Goal: Task Accomplishment & Management: Use online tool/utility

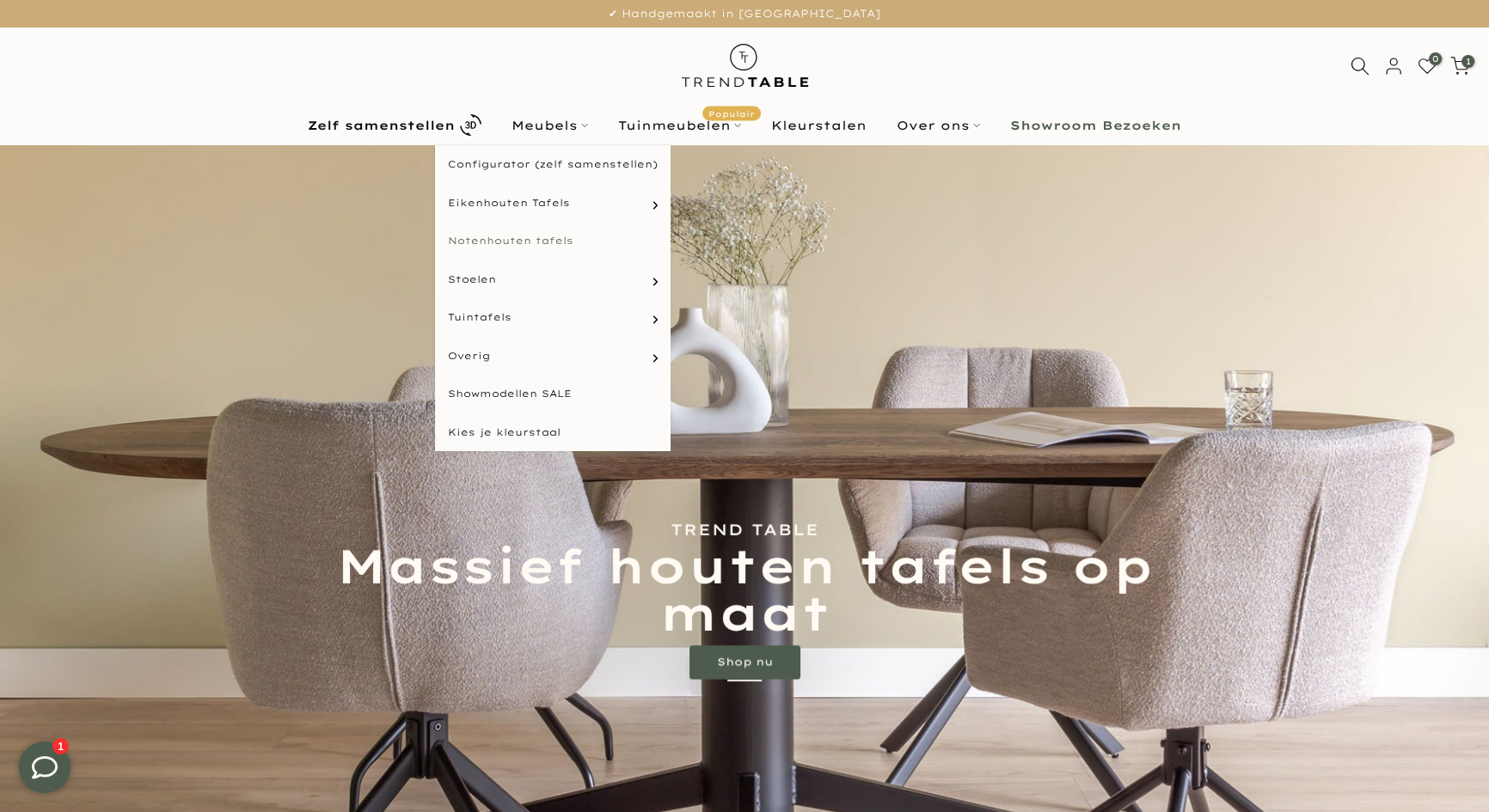
click at [547, 240] on link "Notenhouten tafels" at bounding box center [553, 240] width 236 height 39
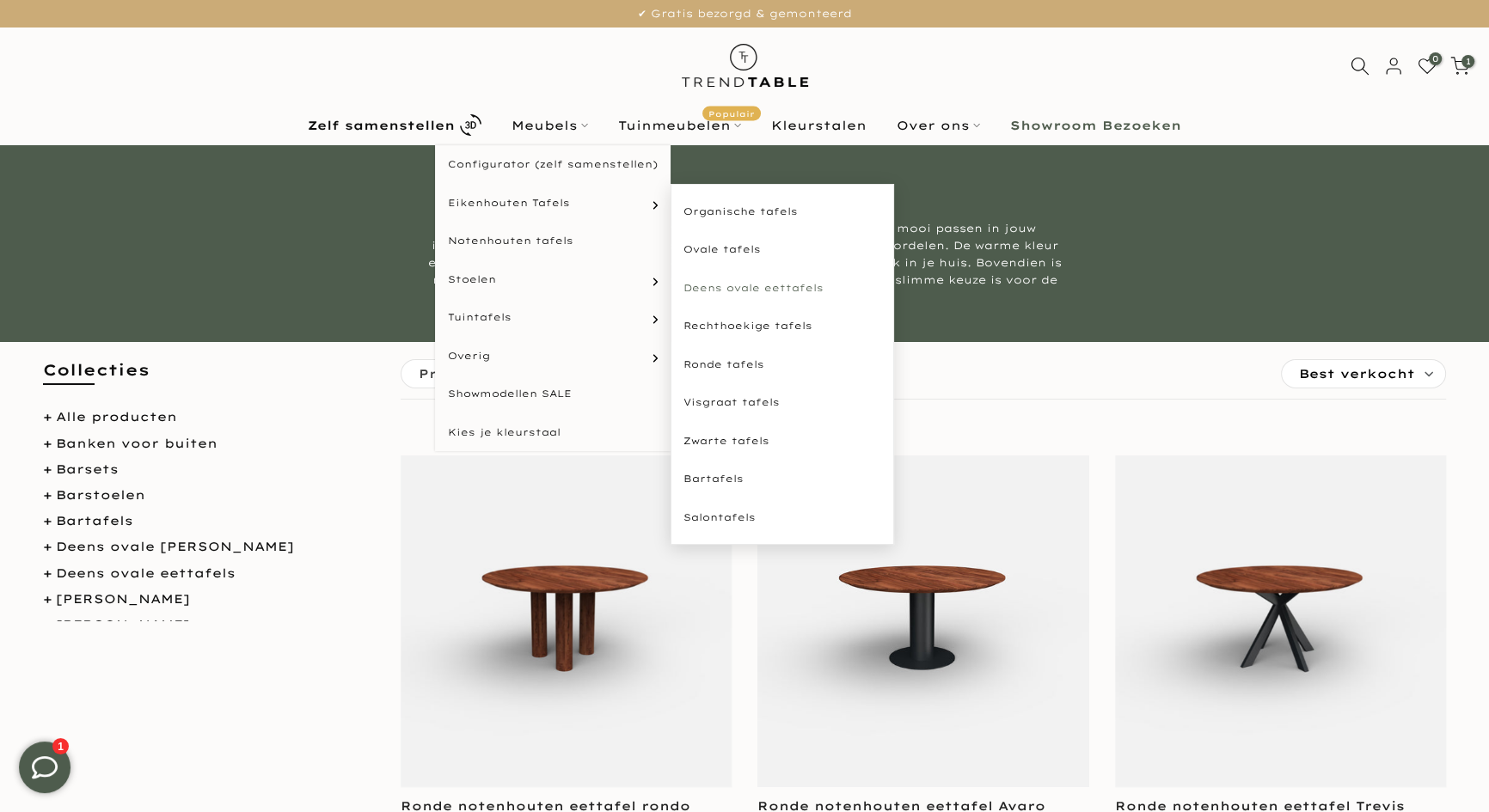
click at [724, 289] on link "Deens ovale eettafels" at bounding box center [782, 288] width 223 height 39
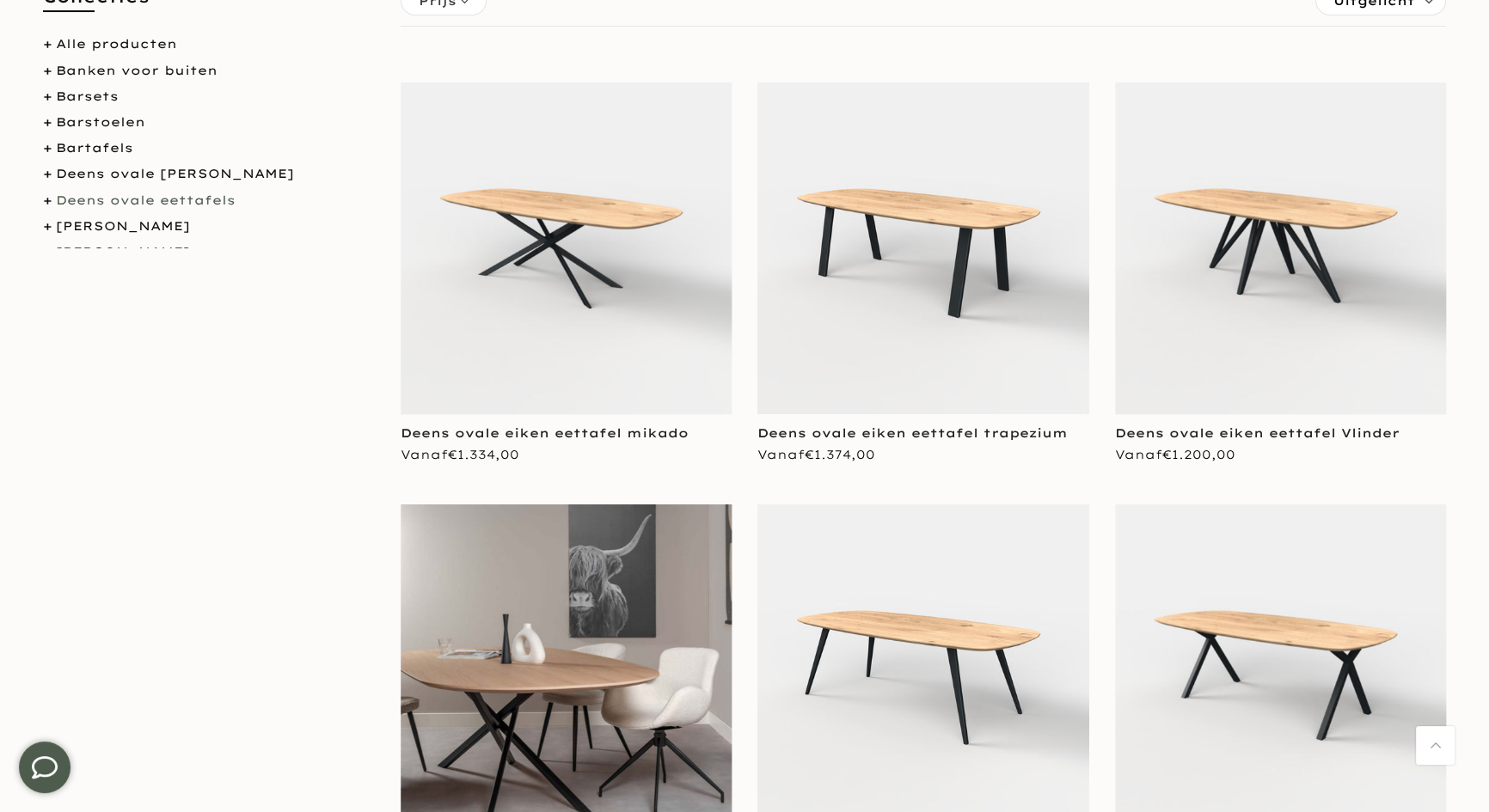
scroll to position [703, 0]
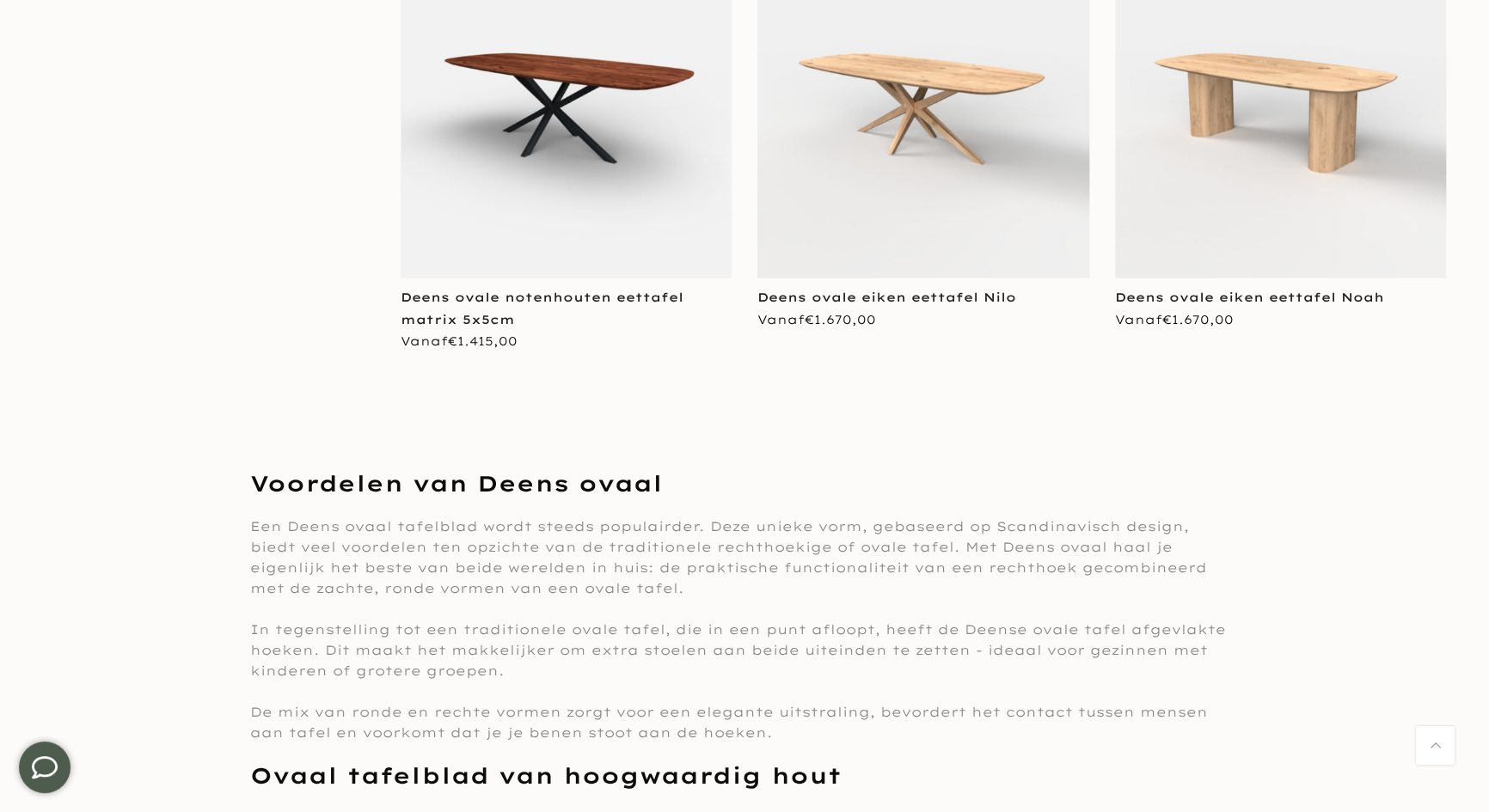
scroll to position [1631, 0]
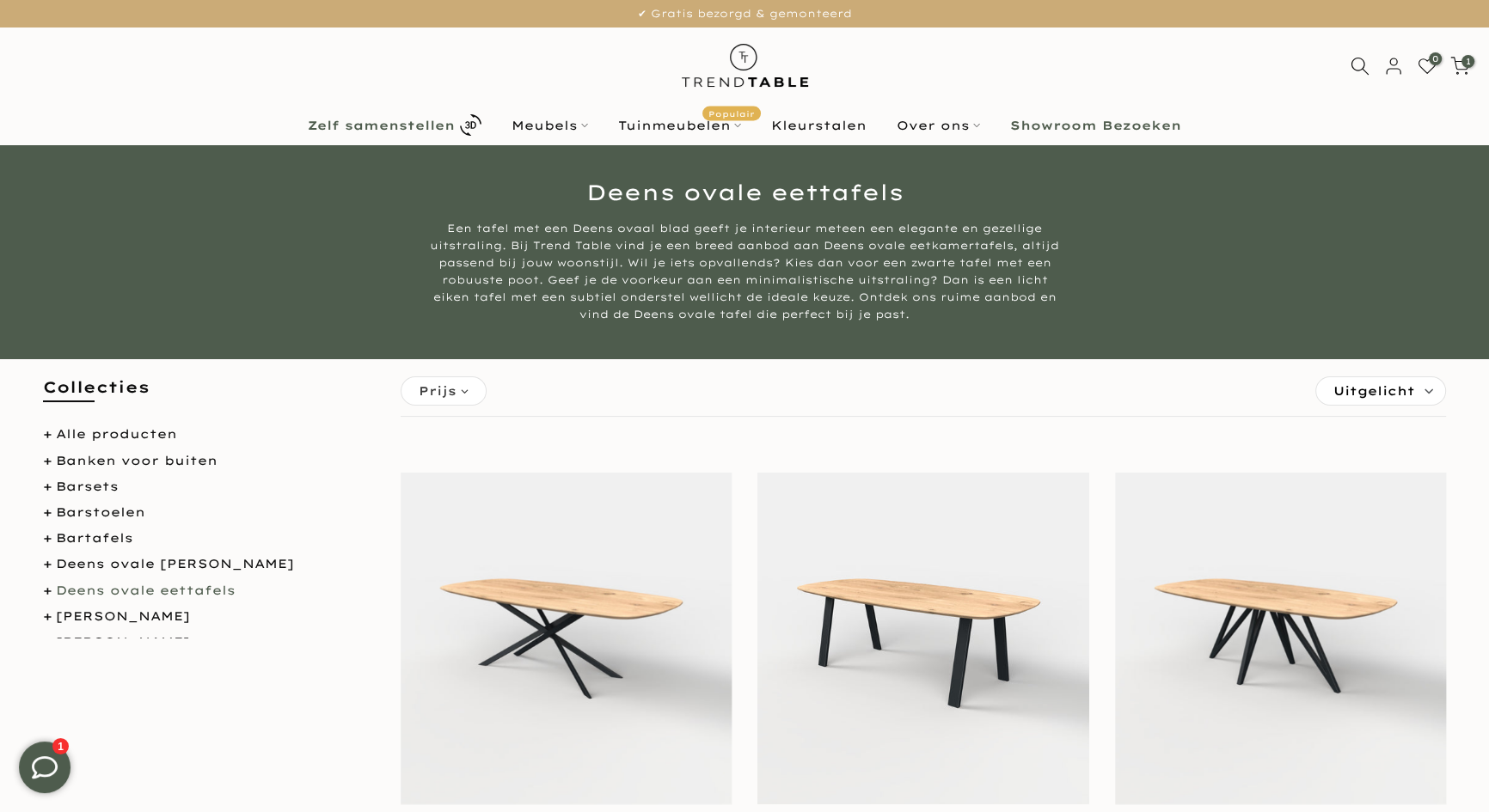
click at [363, 125] on b "Zelf samenstellen" at bounding box center [382, 125] width 147 height 12
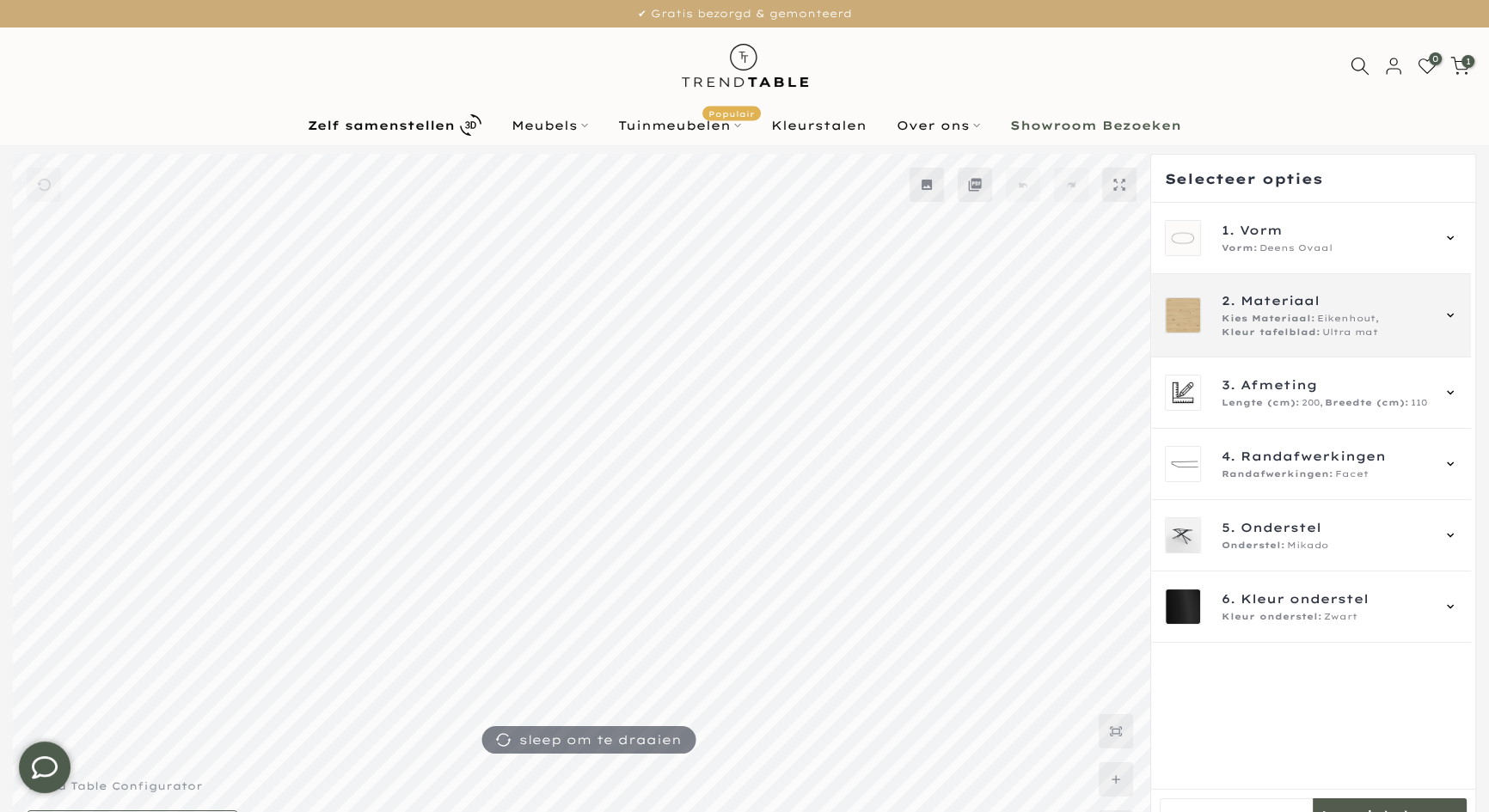
click at [1283, 287] on div "2. Materiaal Kies Materiaal: Eikenhout, Kleur tafelblad: Ultra mat" at bounding box center [1310, 316] width 319 height 83
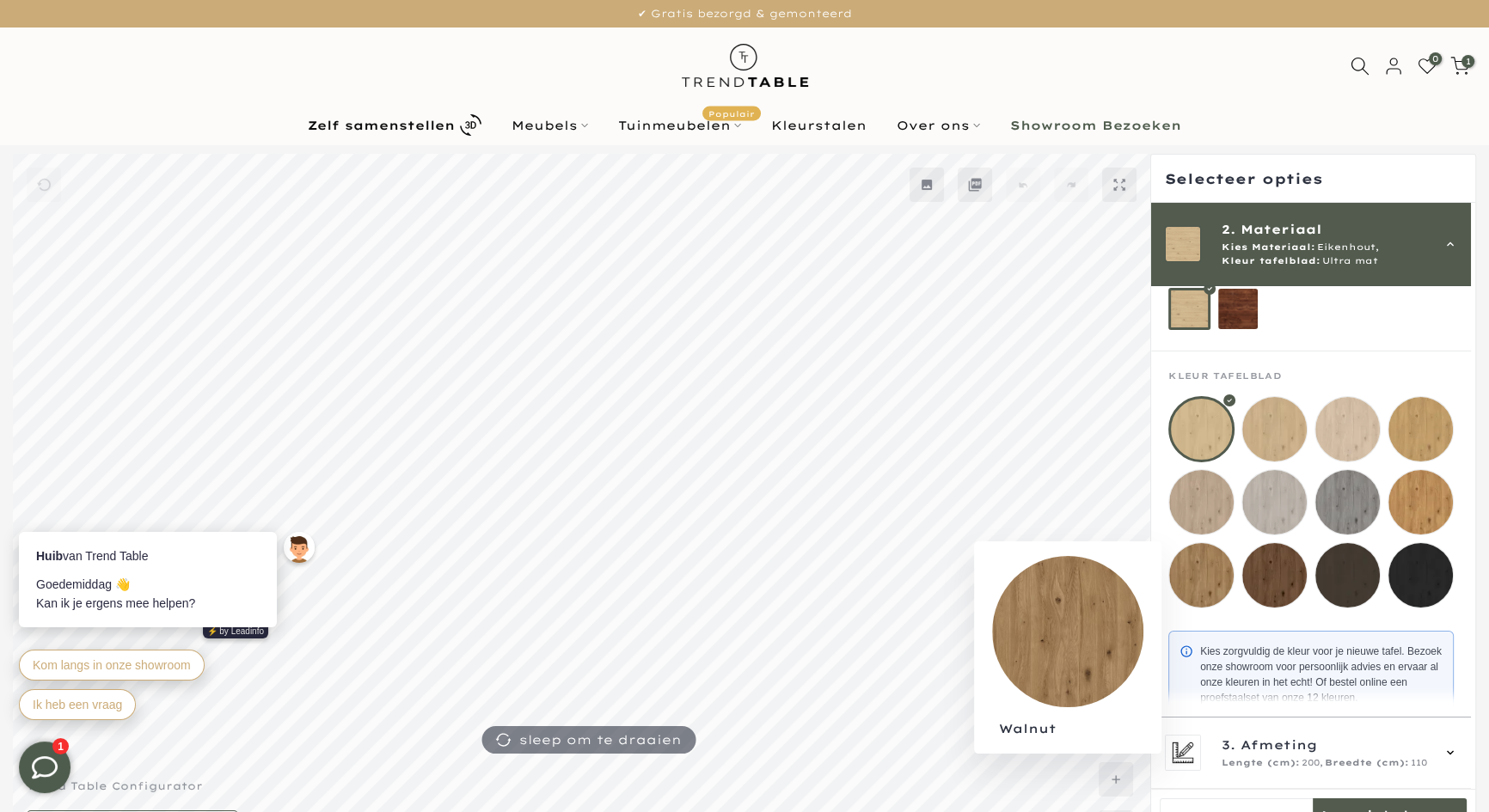
click at [1205, 593] on mmq-loader at bounding box center [1202, 576] width 64 height 64
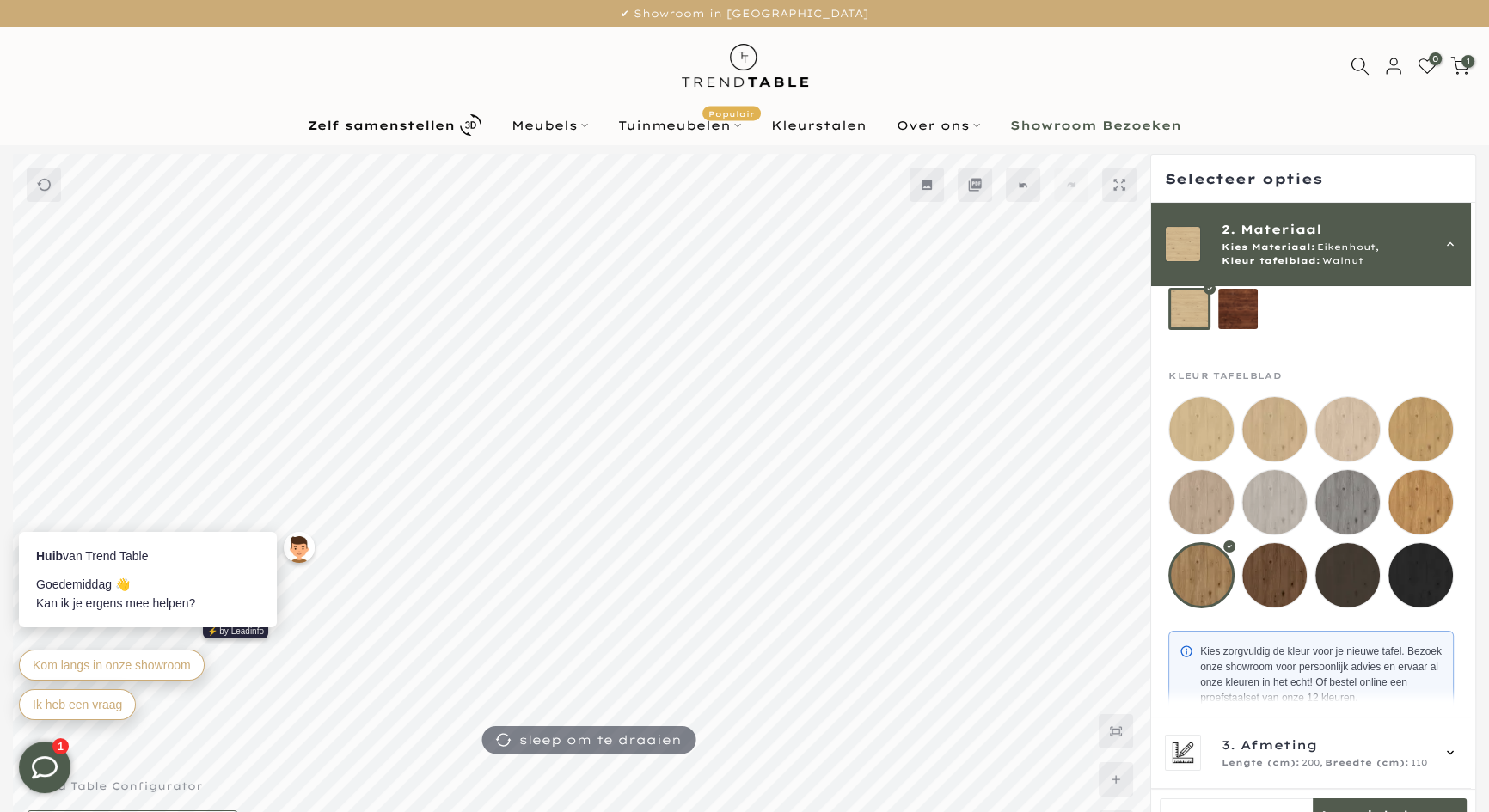
click at [1455, 251] on div "2. Materiaal Kies Materiaal: Eikenhout, Kleur tafelblad: Walnut" at bounding box center [1311, 244] width 292 height 48
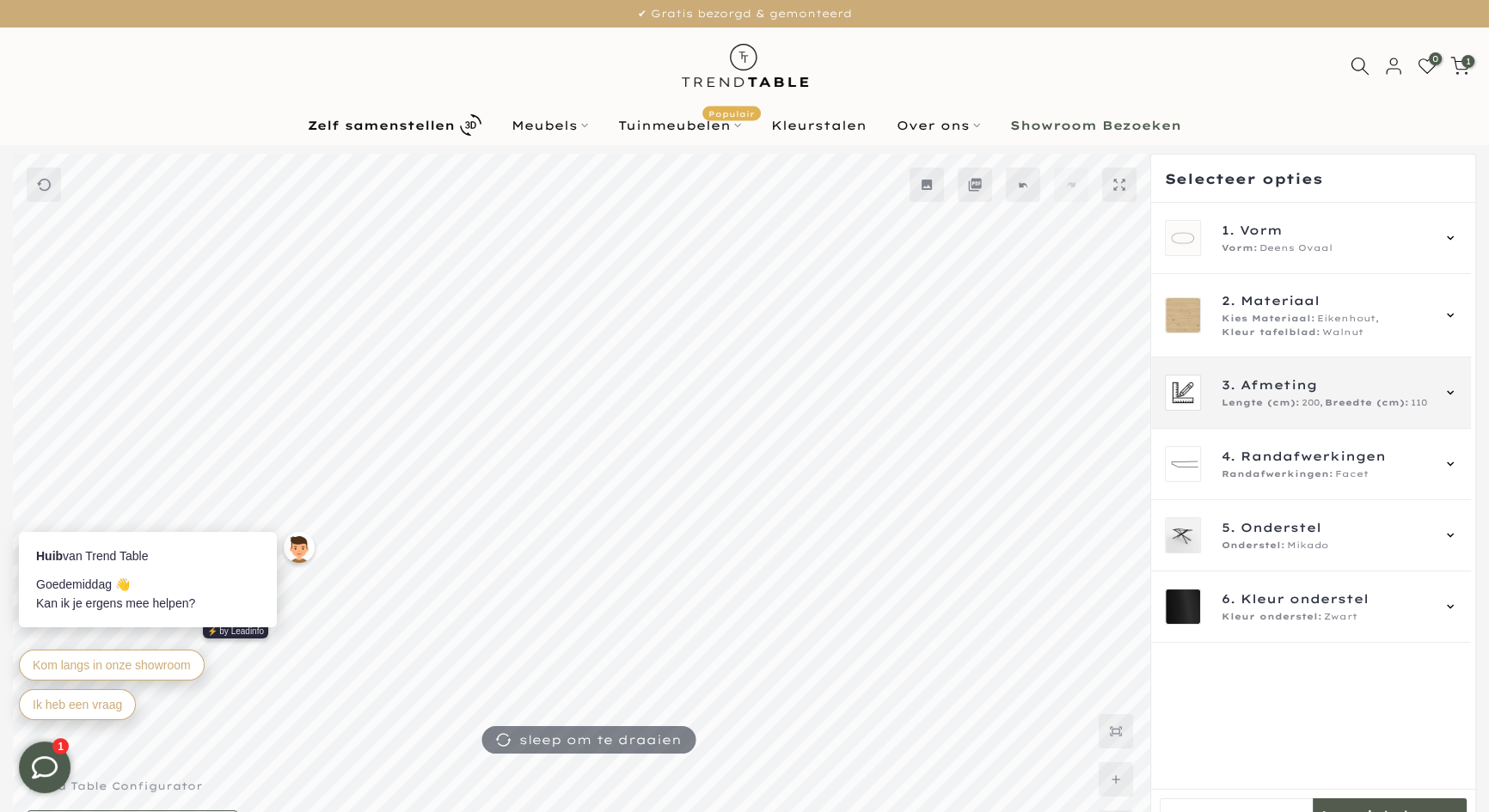
click at [1405, 402] on span "Breedte (cm):" at bounding box center [1366, 403] width 84 height 14
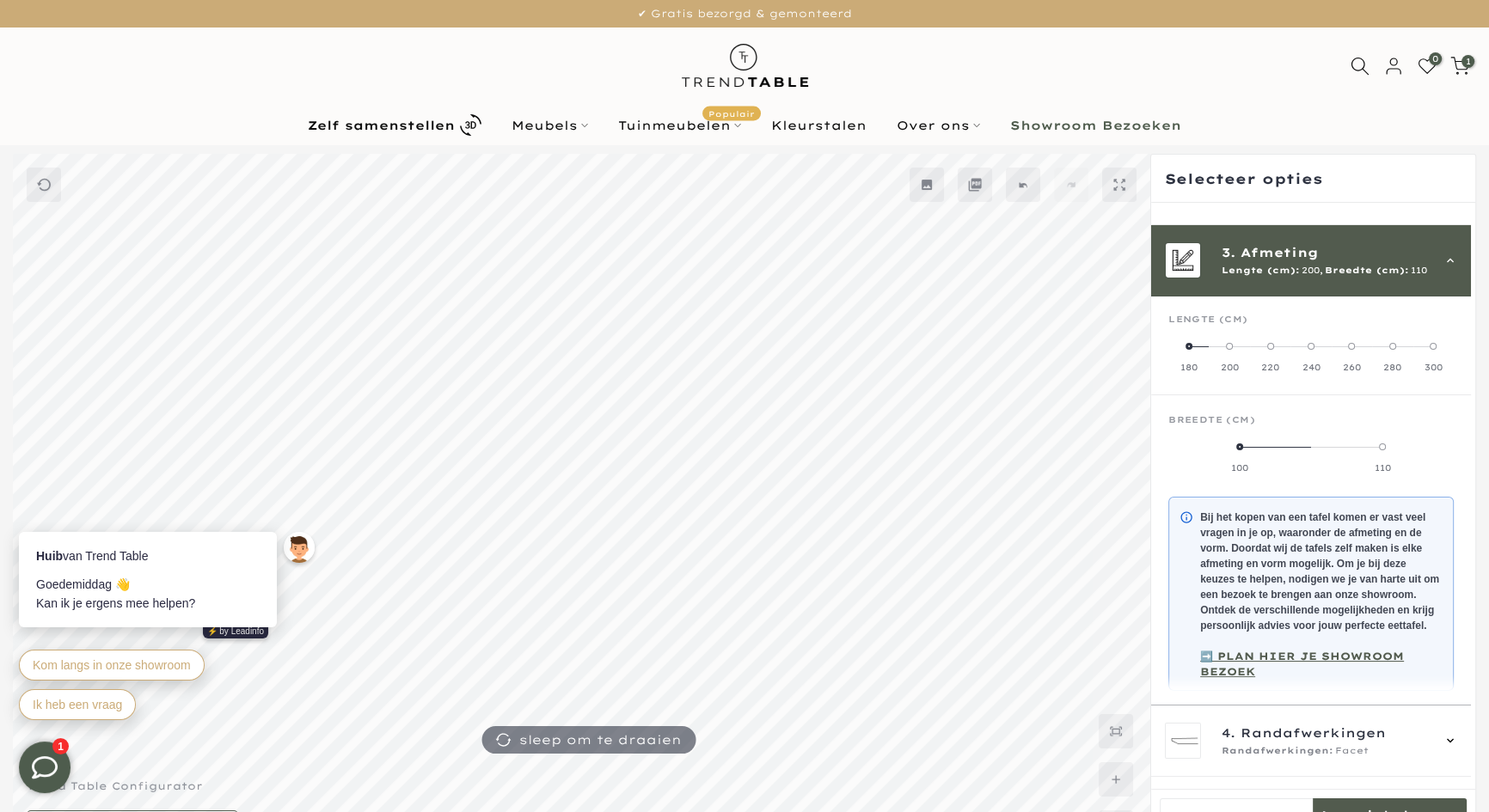
scroll to position [154, 0]
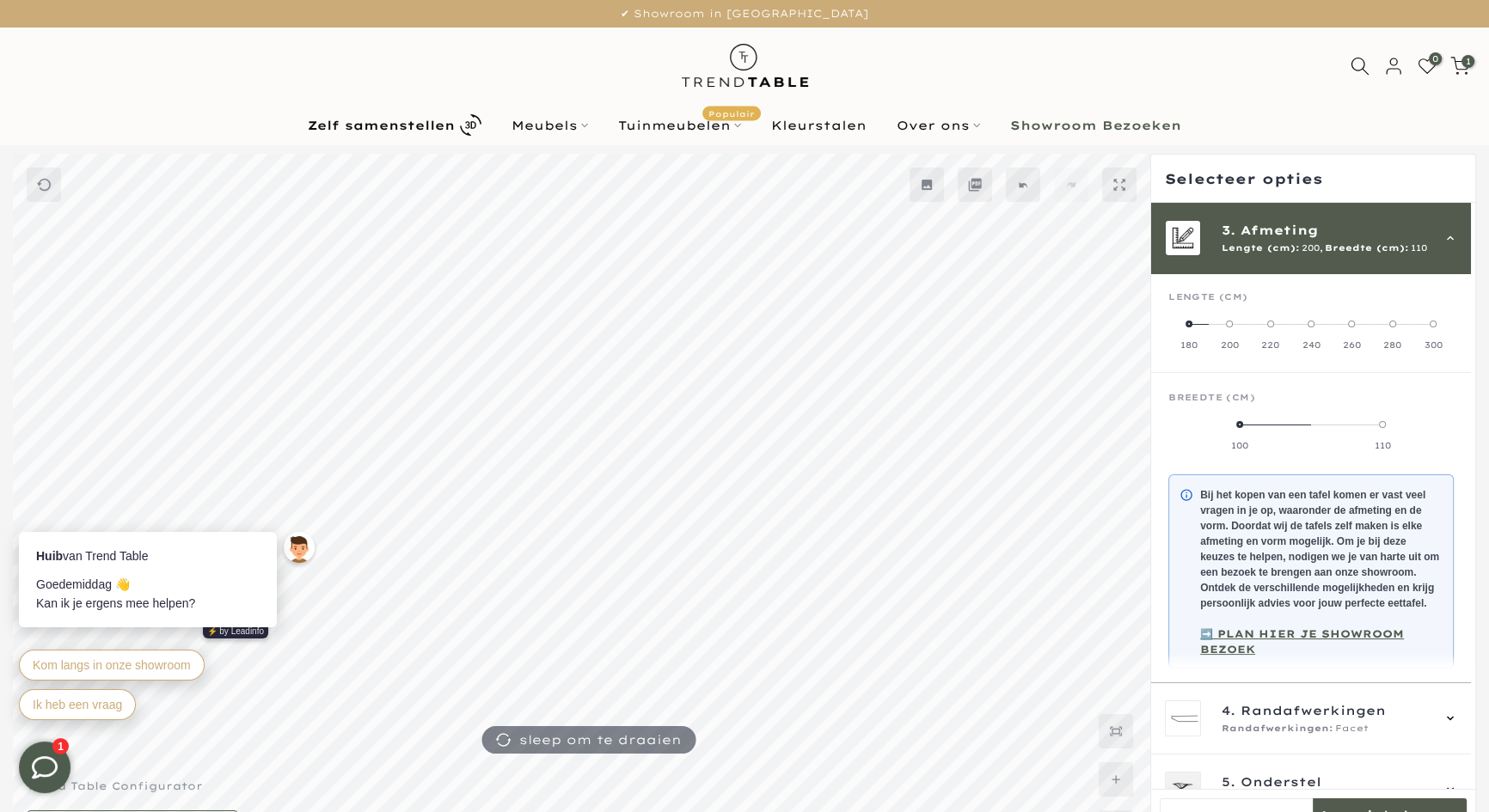
click at [1391, 324] on span at bounding box center [1392, 323] width 7 height 7
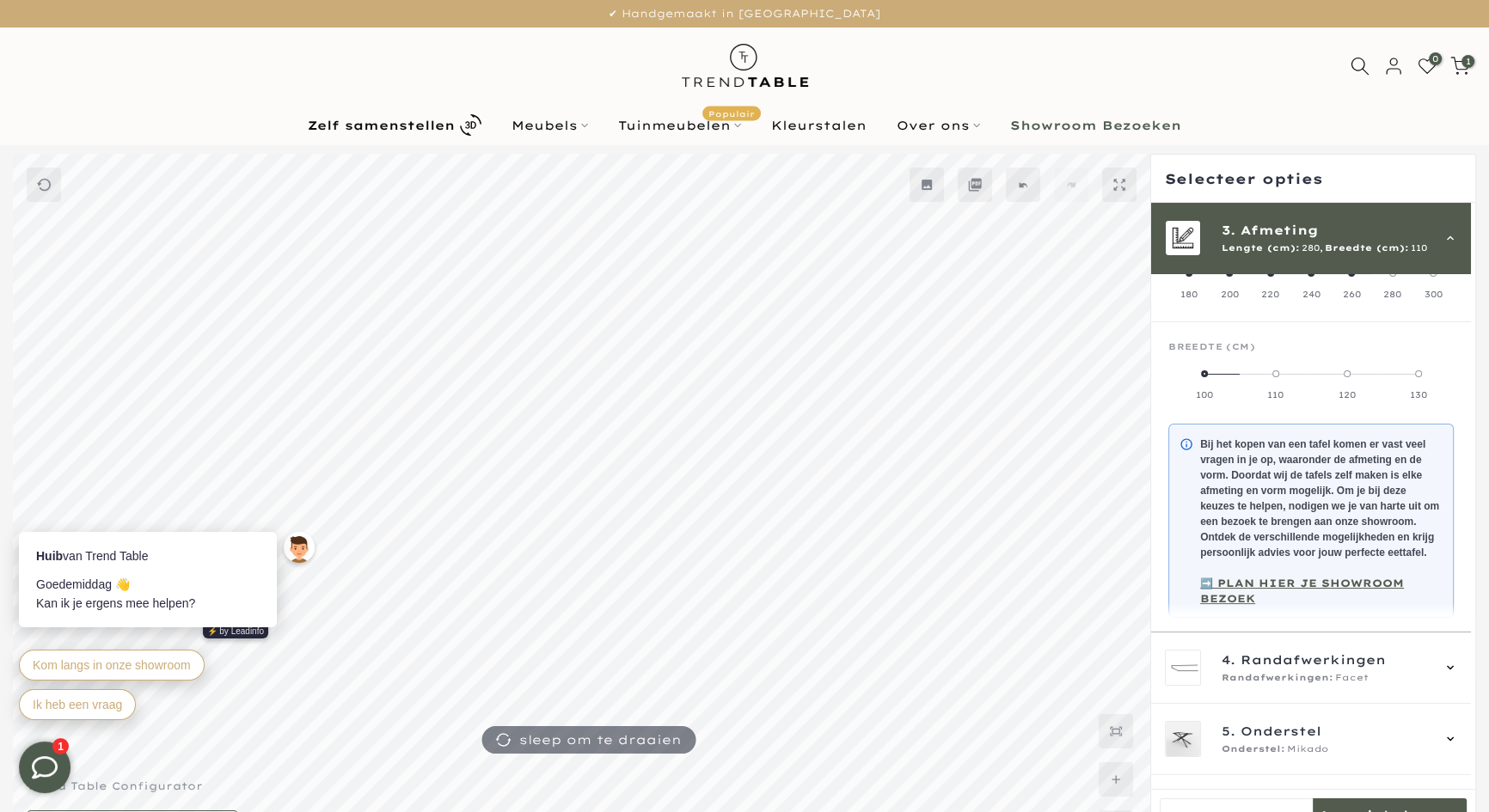
scroll to position [232, 0]
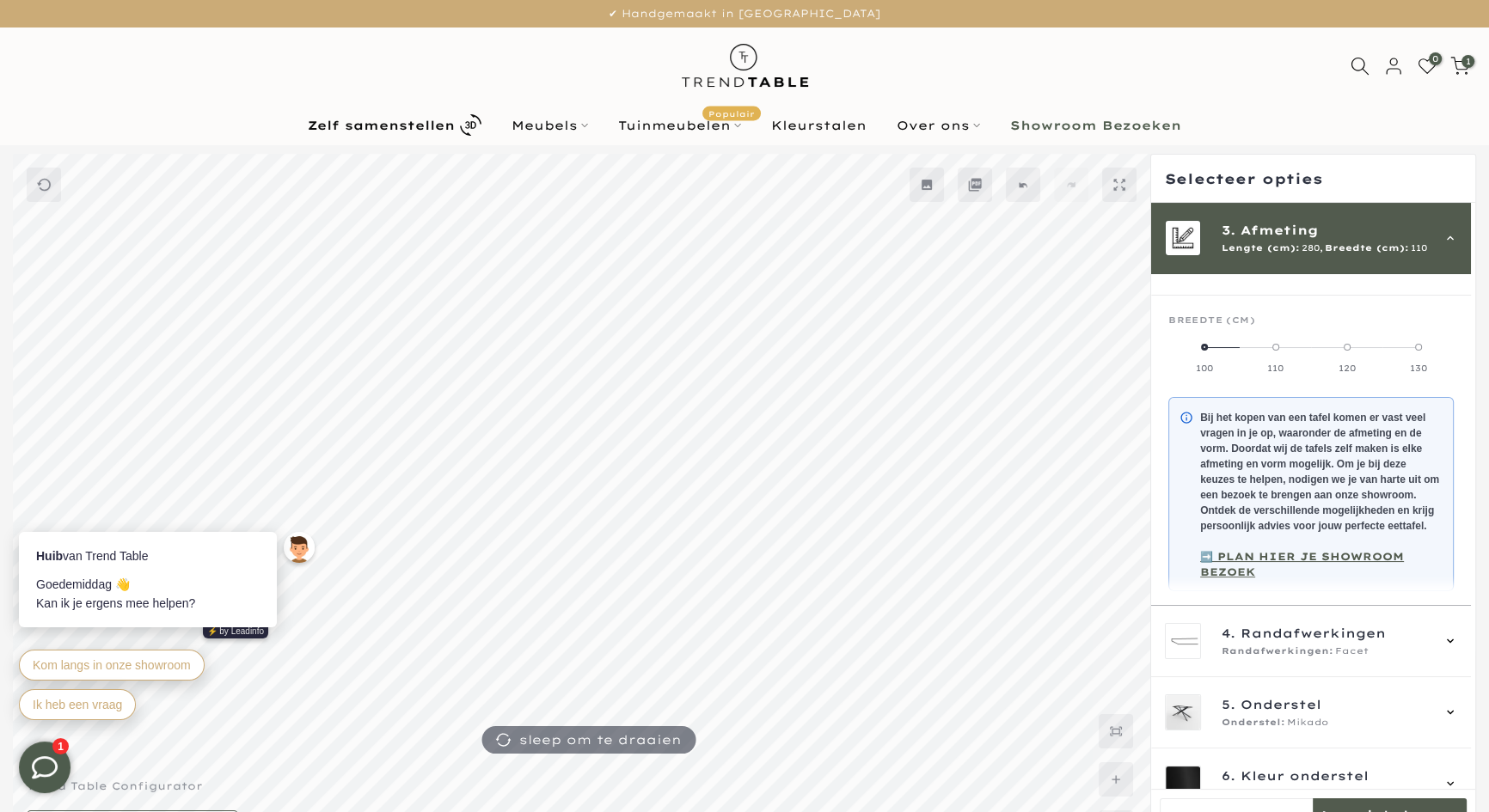
click at [1412, 258] on div "3. Afmeting Lengte (cm): 280, Breedte (cm): 110" at bounding box center [1310, 238] width 319 height 72
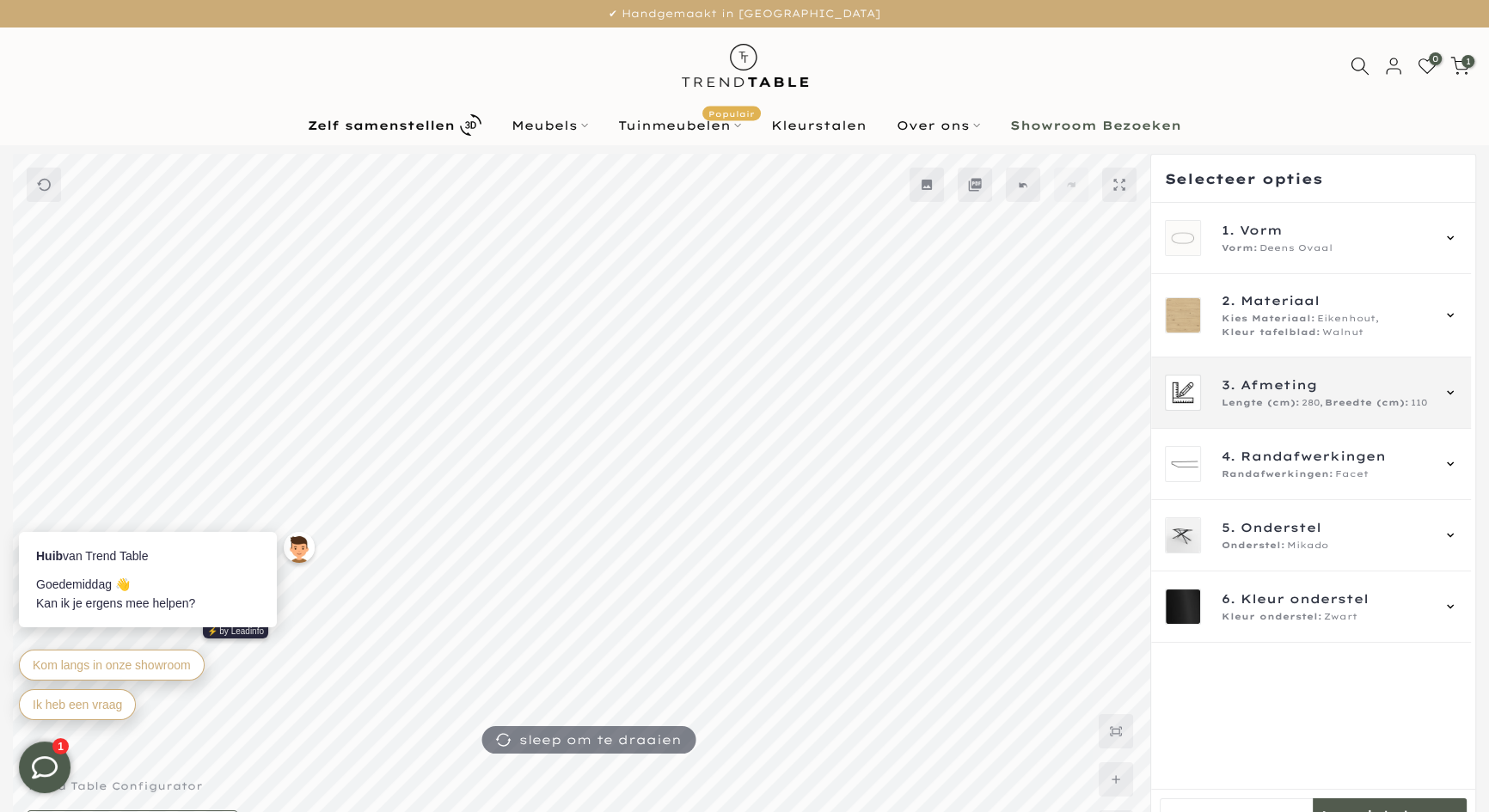
scroll to position [0, 0]
click at [1374, 380] on span "3. Afmeting" at bounding box center [1325, 385] width 208 height 19
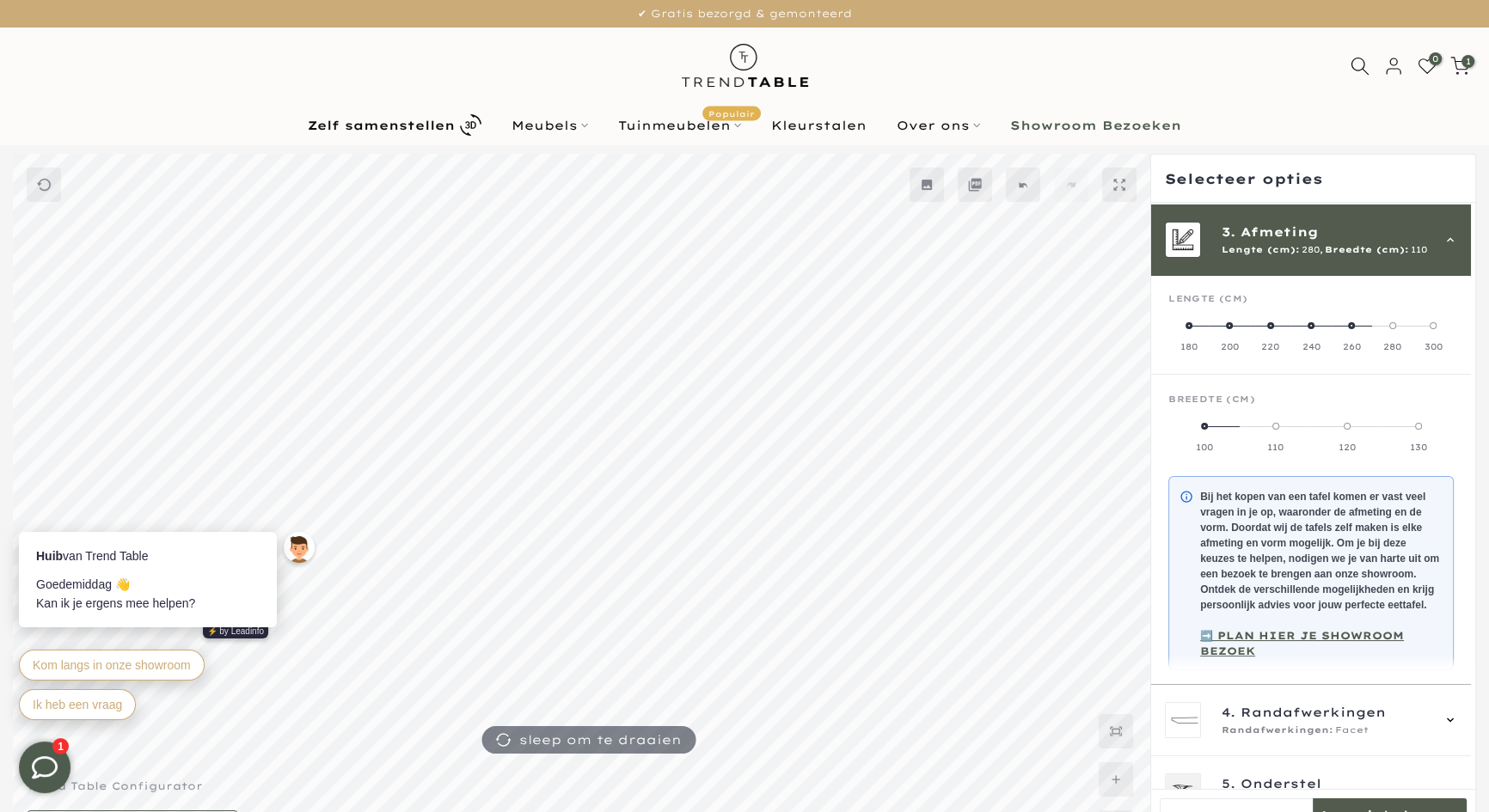
click at [1374, 380] on mmq-item-groups at bounding box center [1310, 479] width 319 height 408
click at [1371, 253] on span "Breedte (cm):" at bounding box center [1366, 248] width 84 height 14
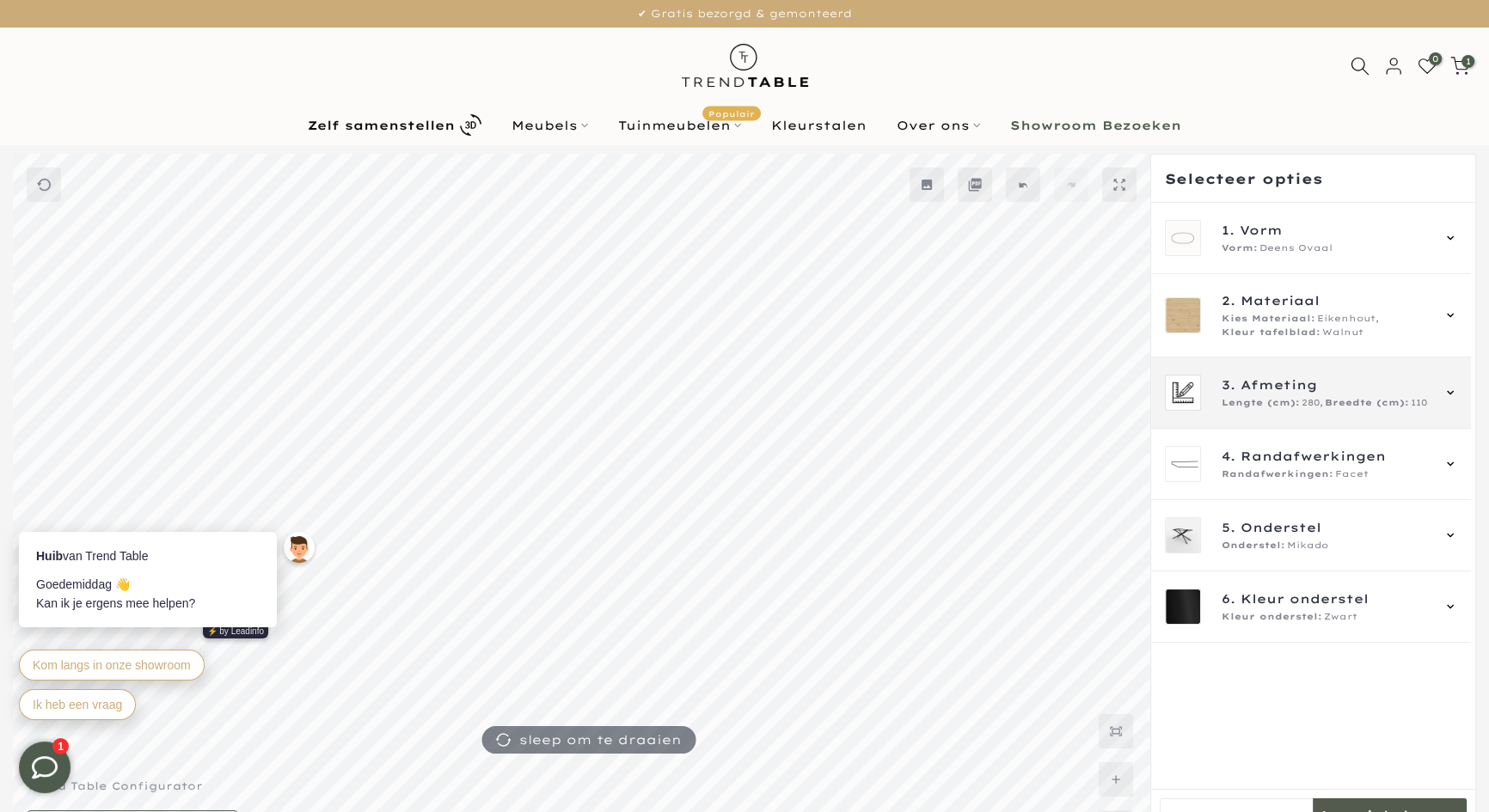
scroll to position [0, 0]
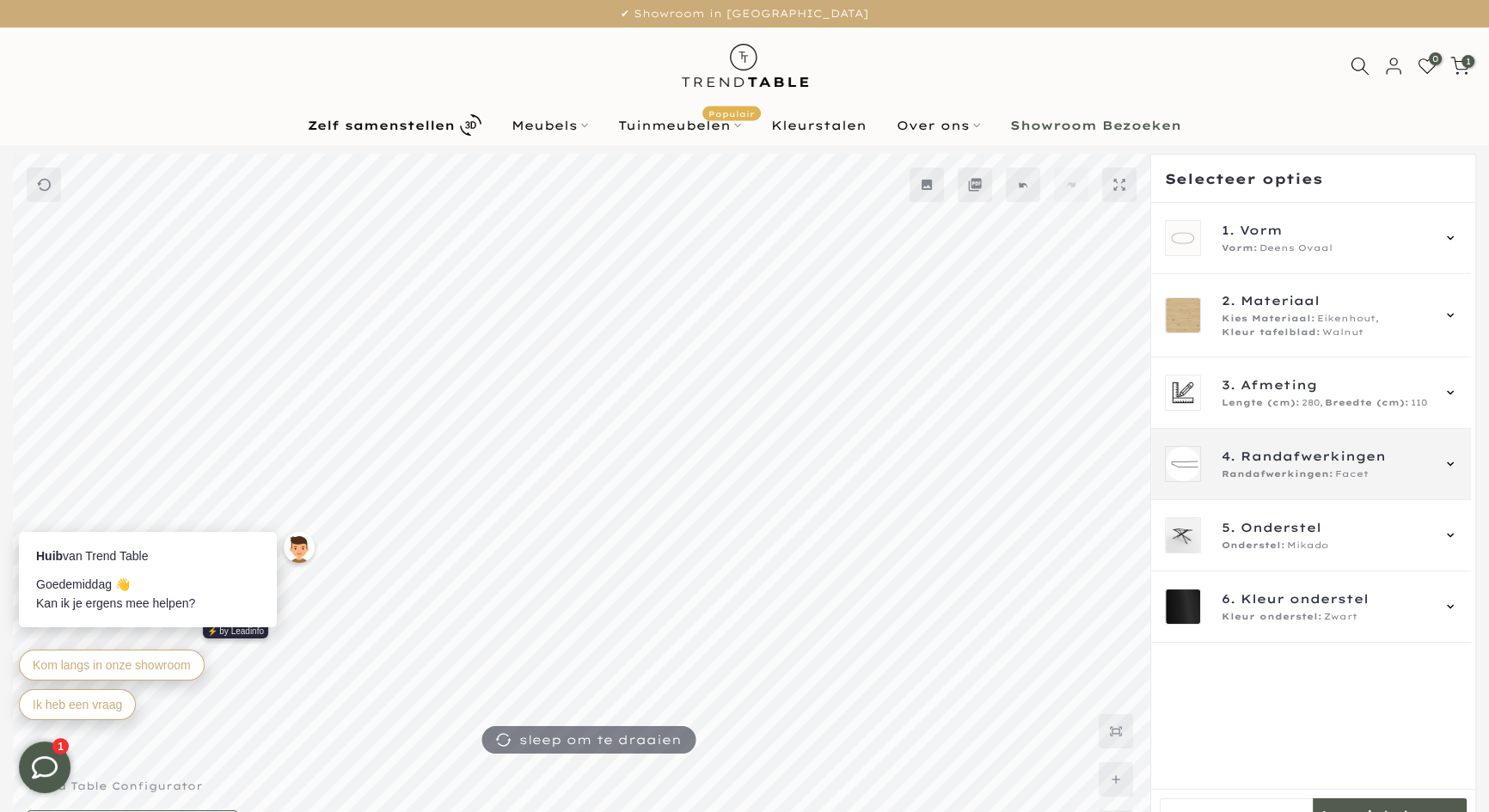
click at [1348, 450] on span "Randafwerkingen" at bounding box center [1313, 456] width 145 height 19
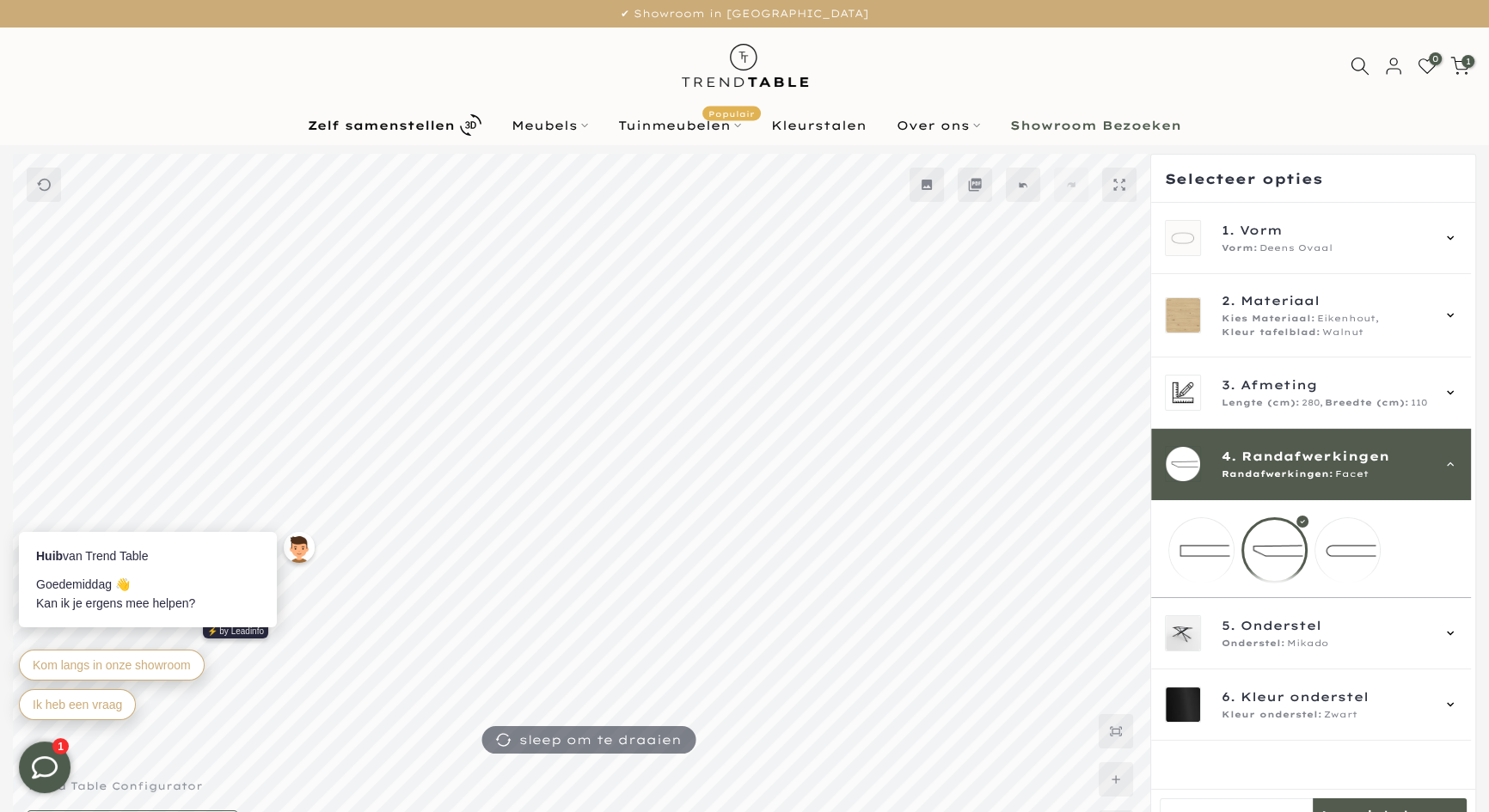
scroll to position [155, 0]
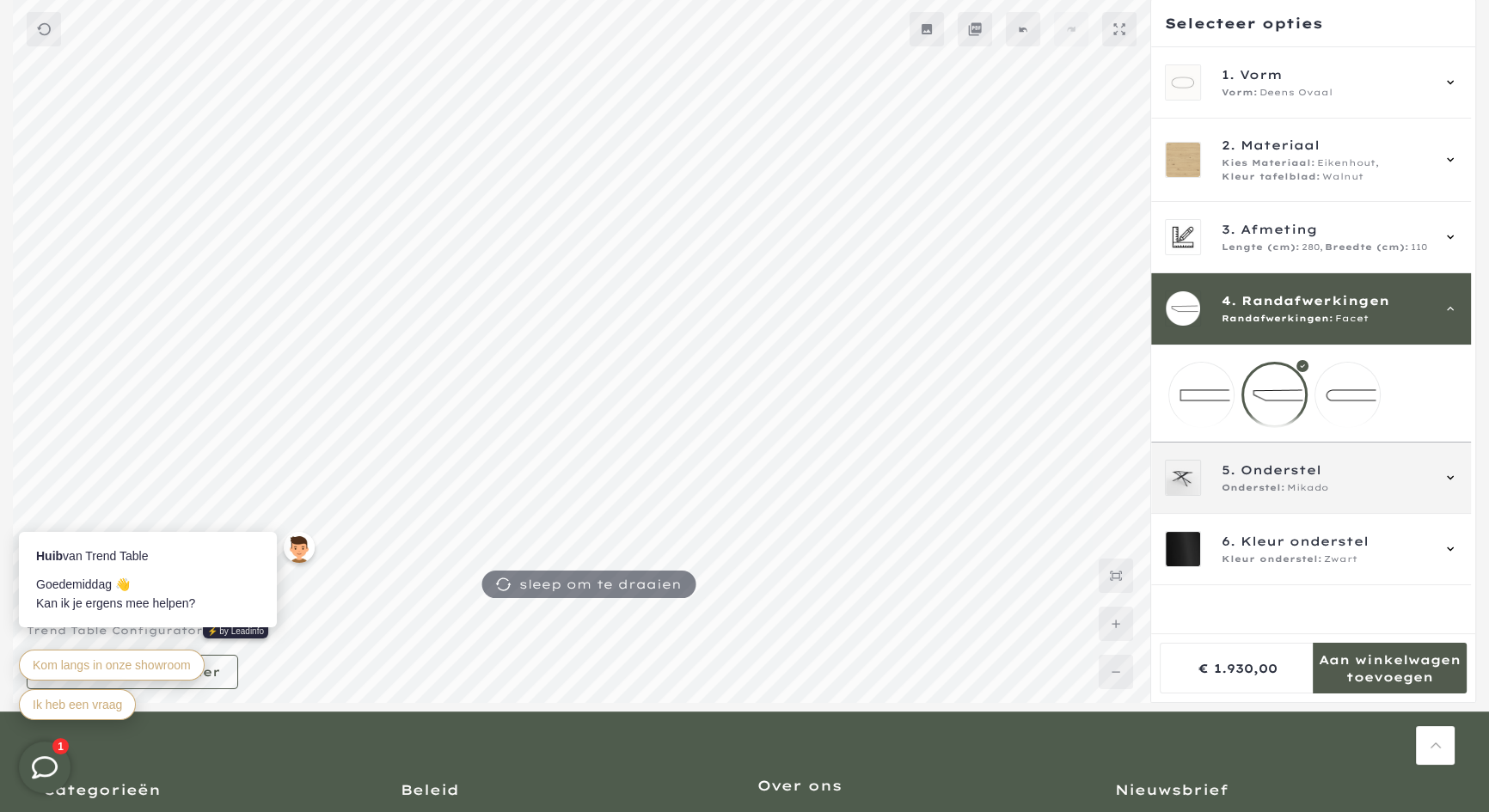
click at [1341, 479] on span "5. Onderstel" at bounding box center [1325, 470] width 208 height 19
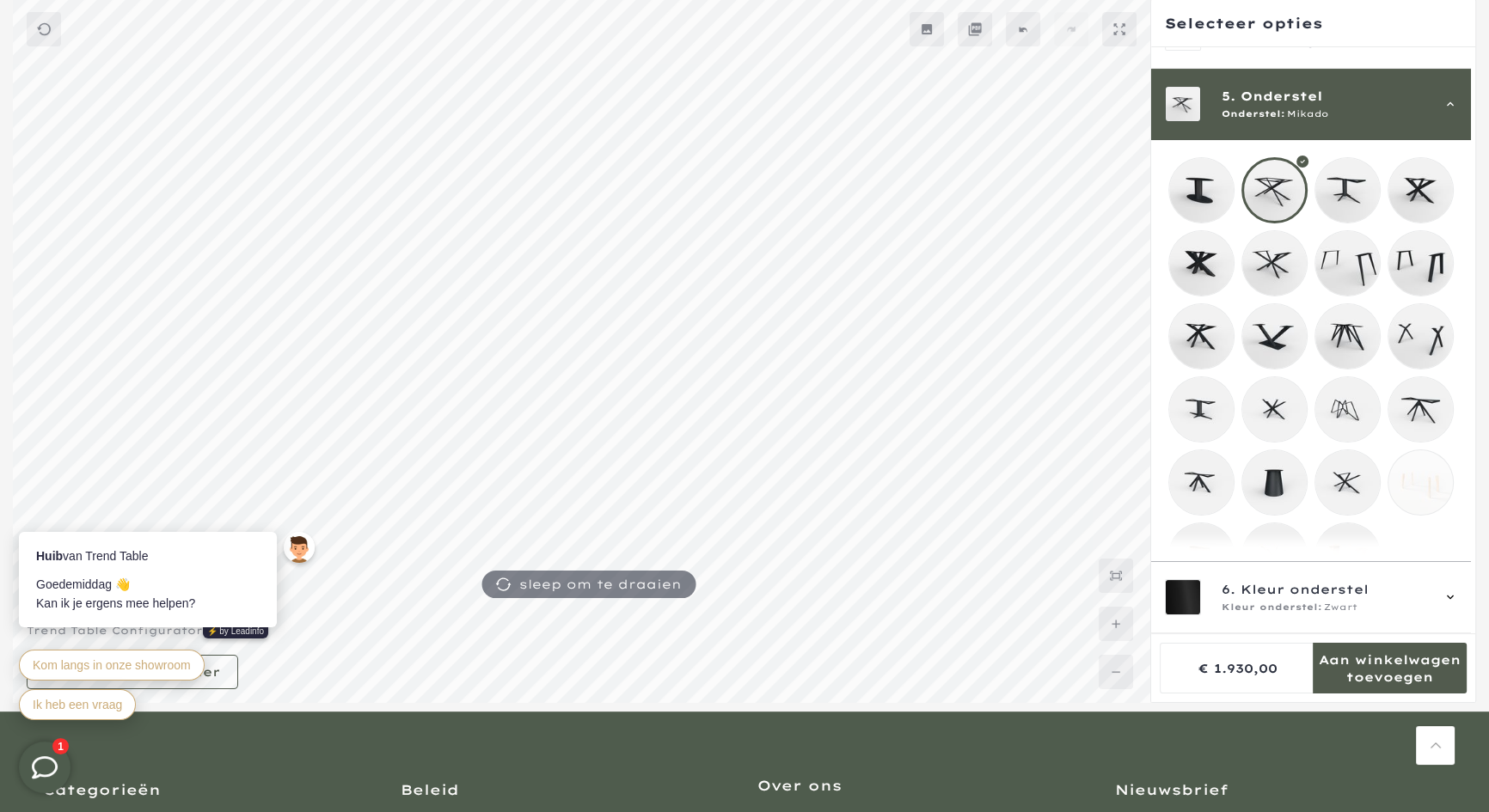
scroll to position [298, 0]
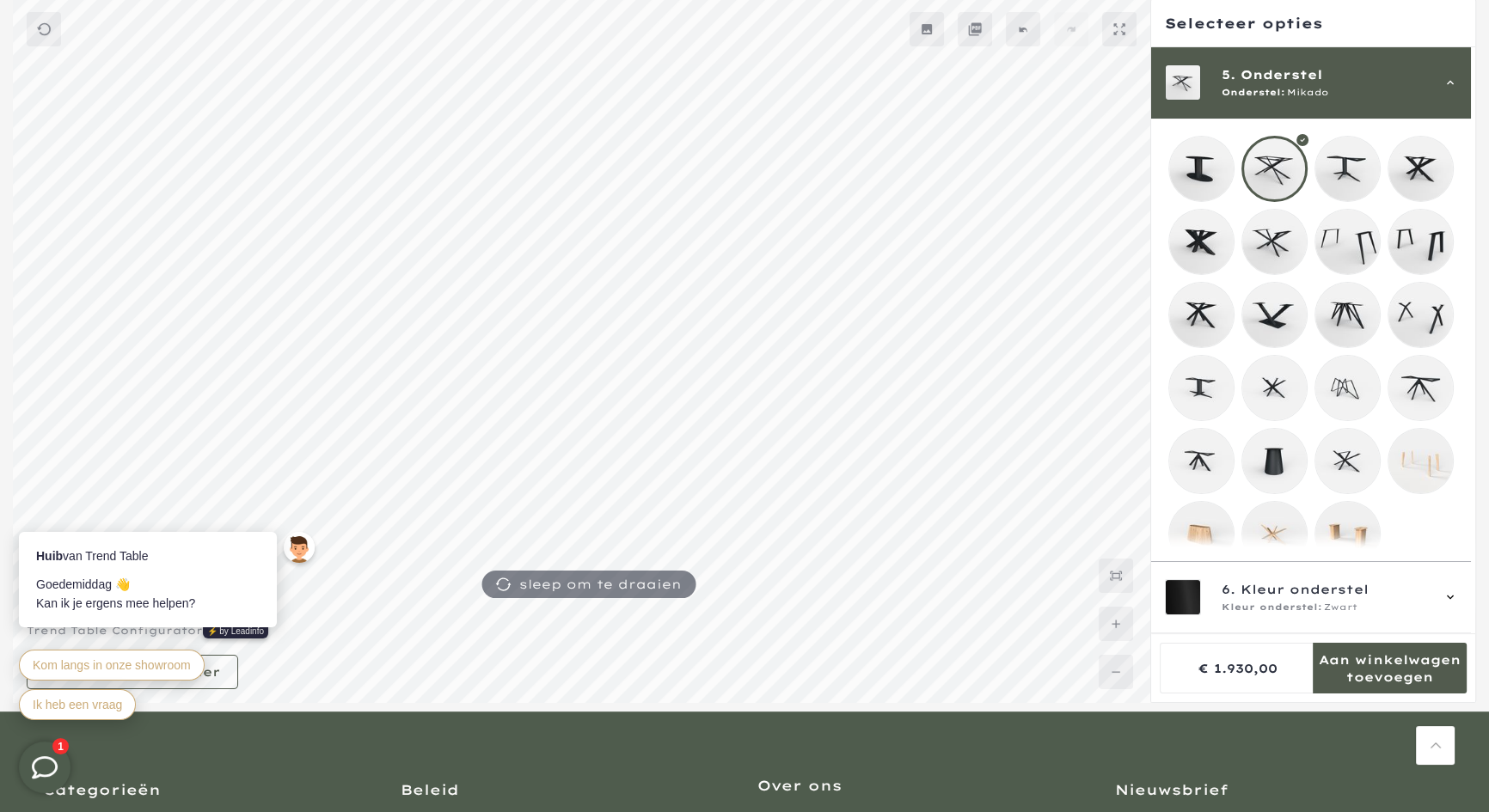
click at [1412, 154] on mmq-loader at bounding box center [1420, 169] width 64 height 64
click at [1368, 109] on div "5. Onderstel Onderstel: Matrix 10x3 cm" at bounding box center [1310, 83] width 319 height 72
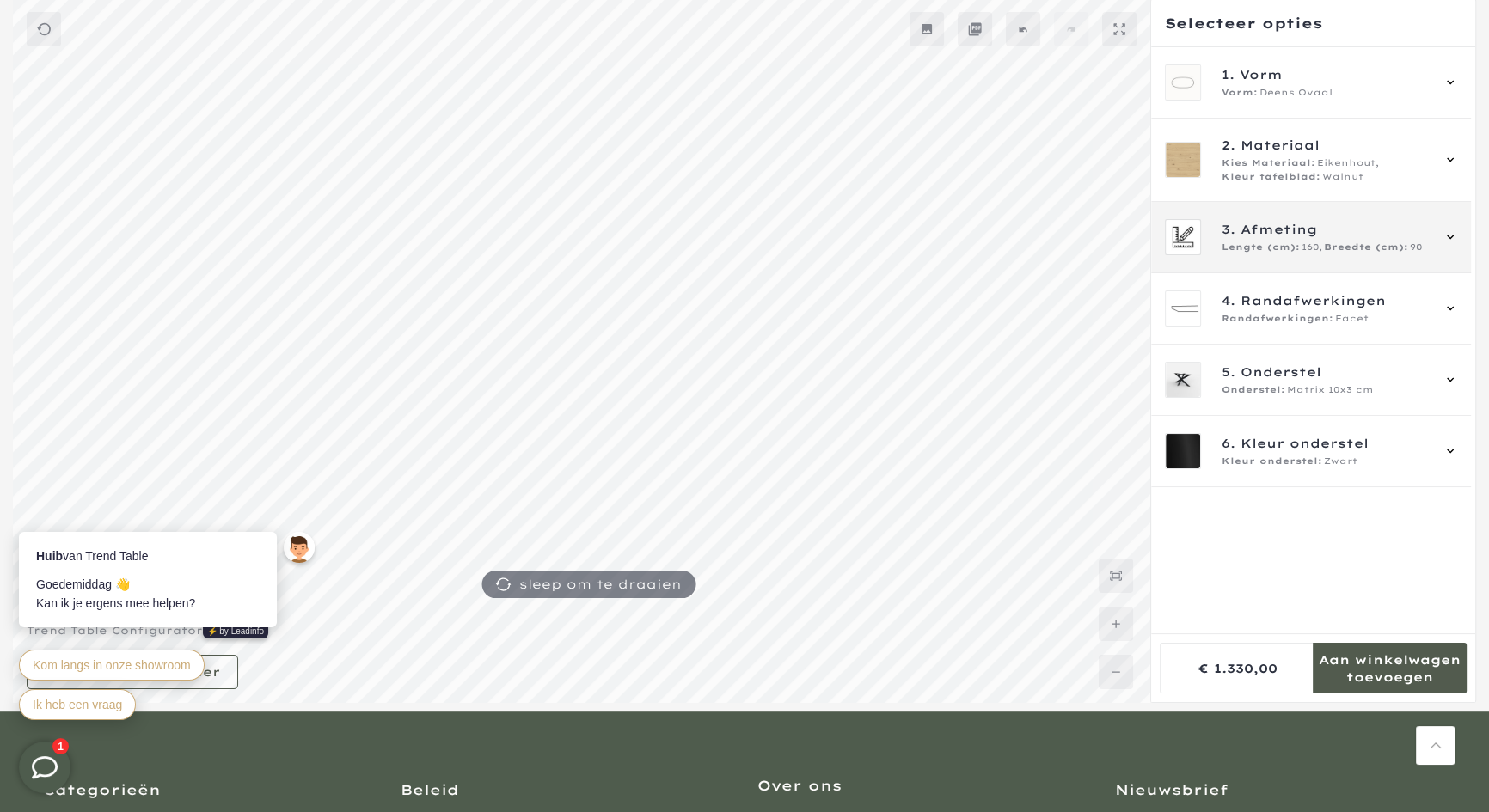
click at [1352, 231] on span "3. Afmeting" at bounding box center [1325, 230] width 208 height 19
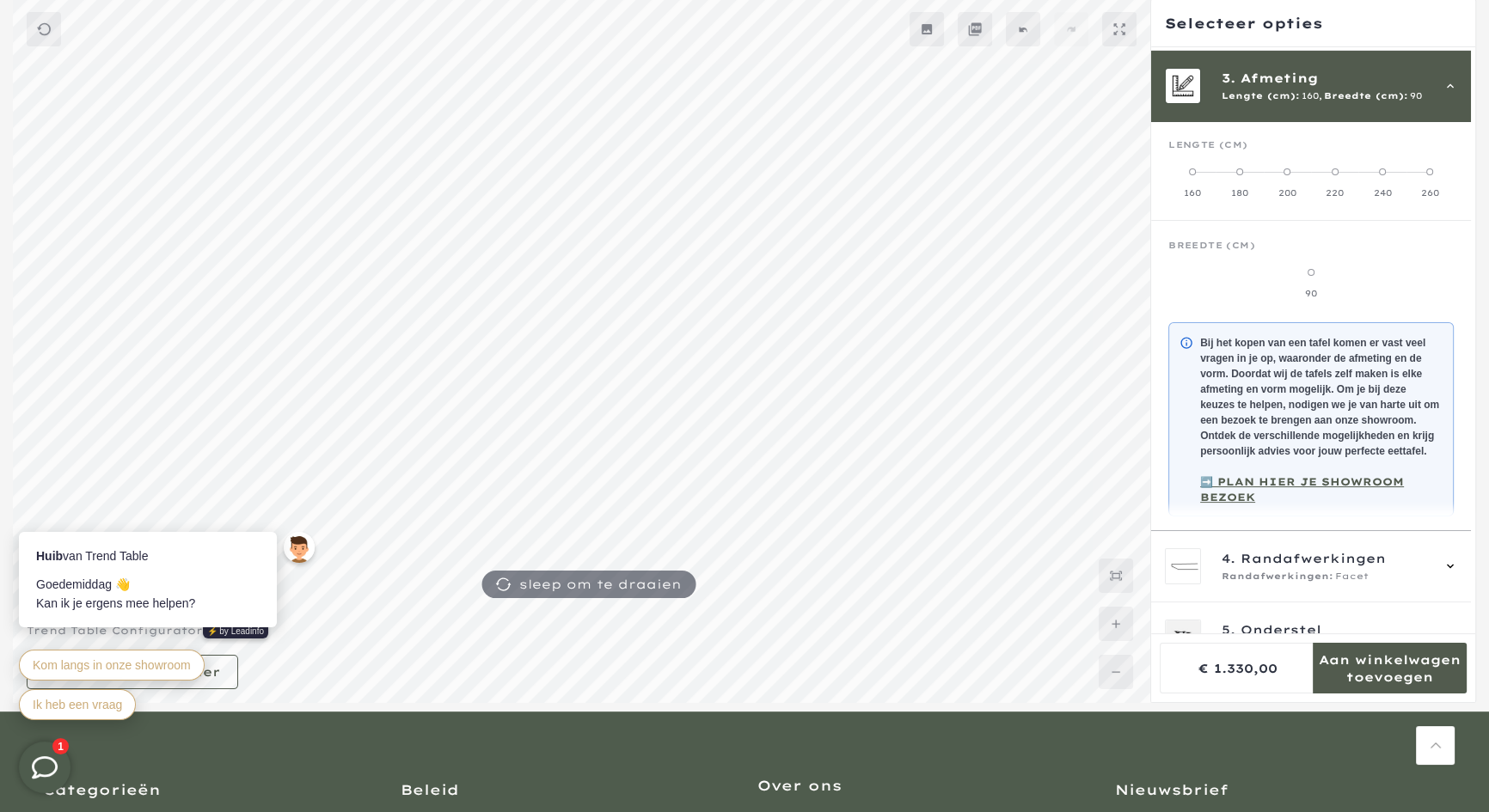
scroll to position [154, 0]
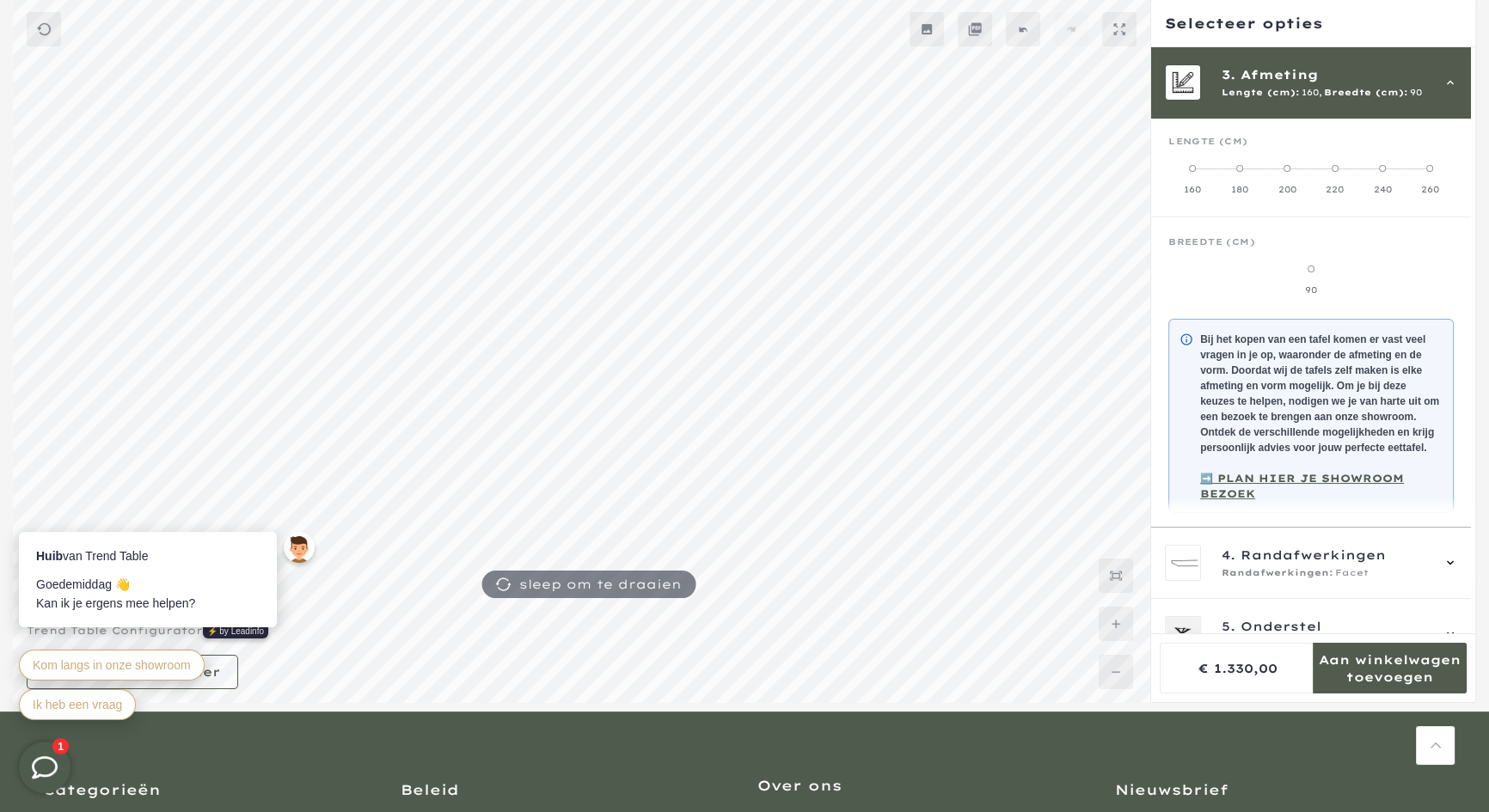
click at [1445, 105] on div "3. Afmeting Lengte (cm): 160, Breedte (cm): 90" at bounding box center [1310, 83] width 319 height 72
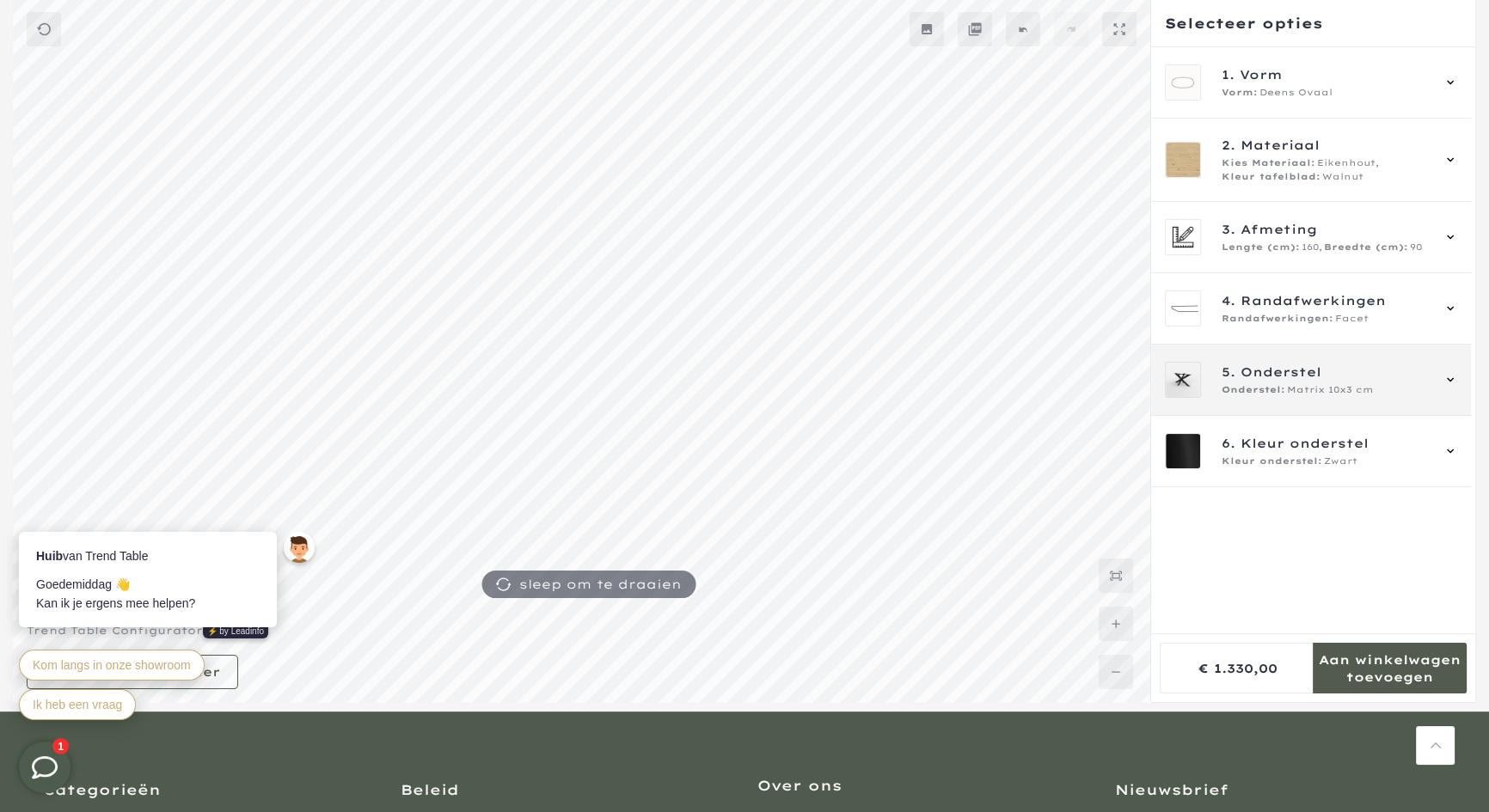
click at [1391, 380] on span "5. Onderstel" at bounding box center [1325, 372] width 208 height 19
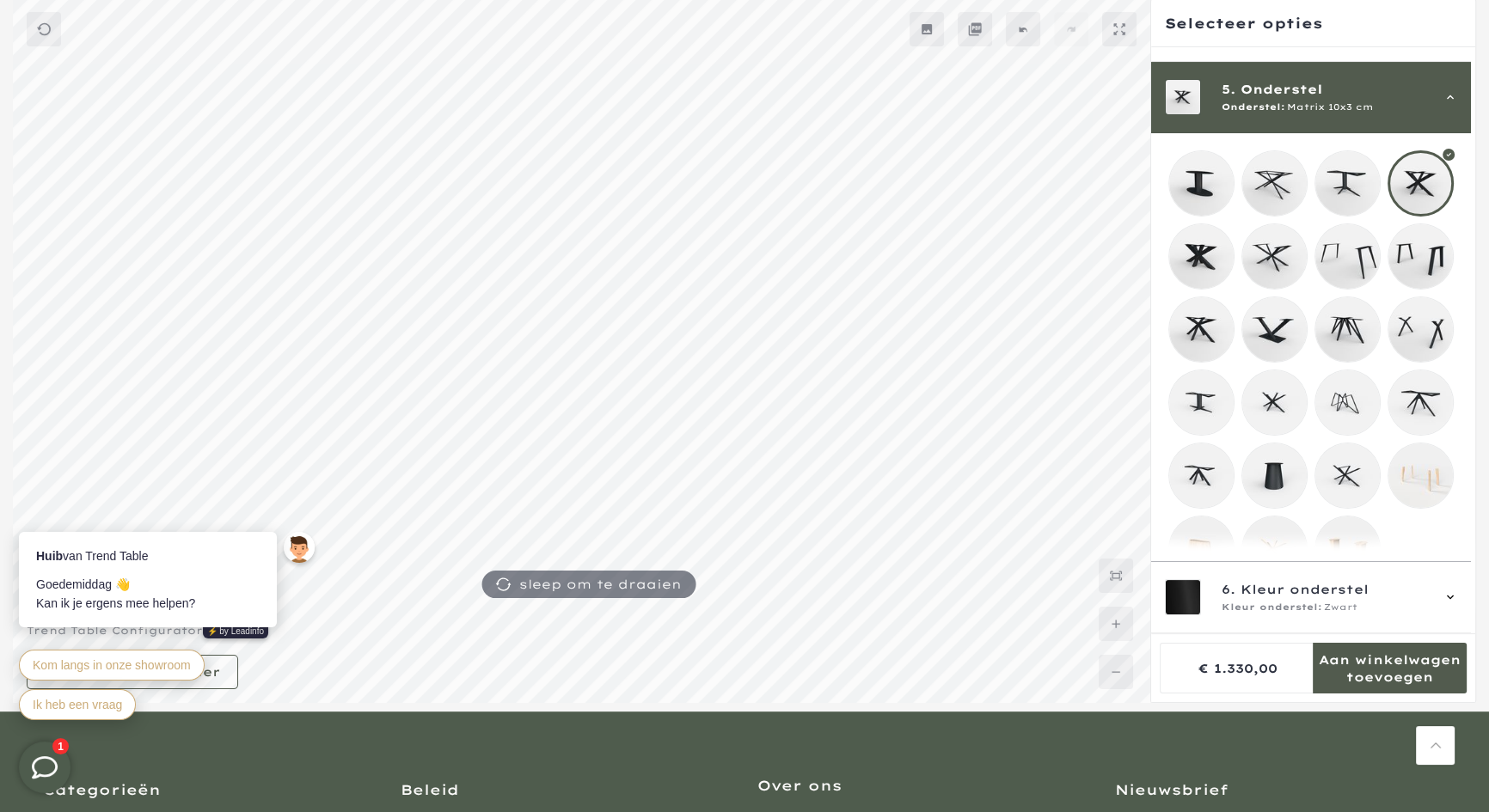
scroll to position [298, 0]
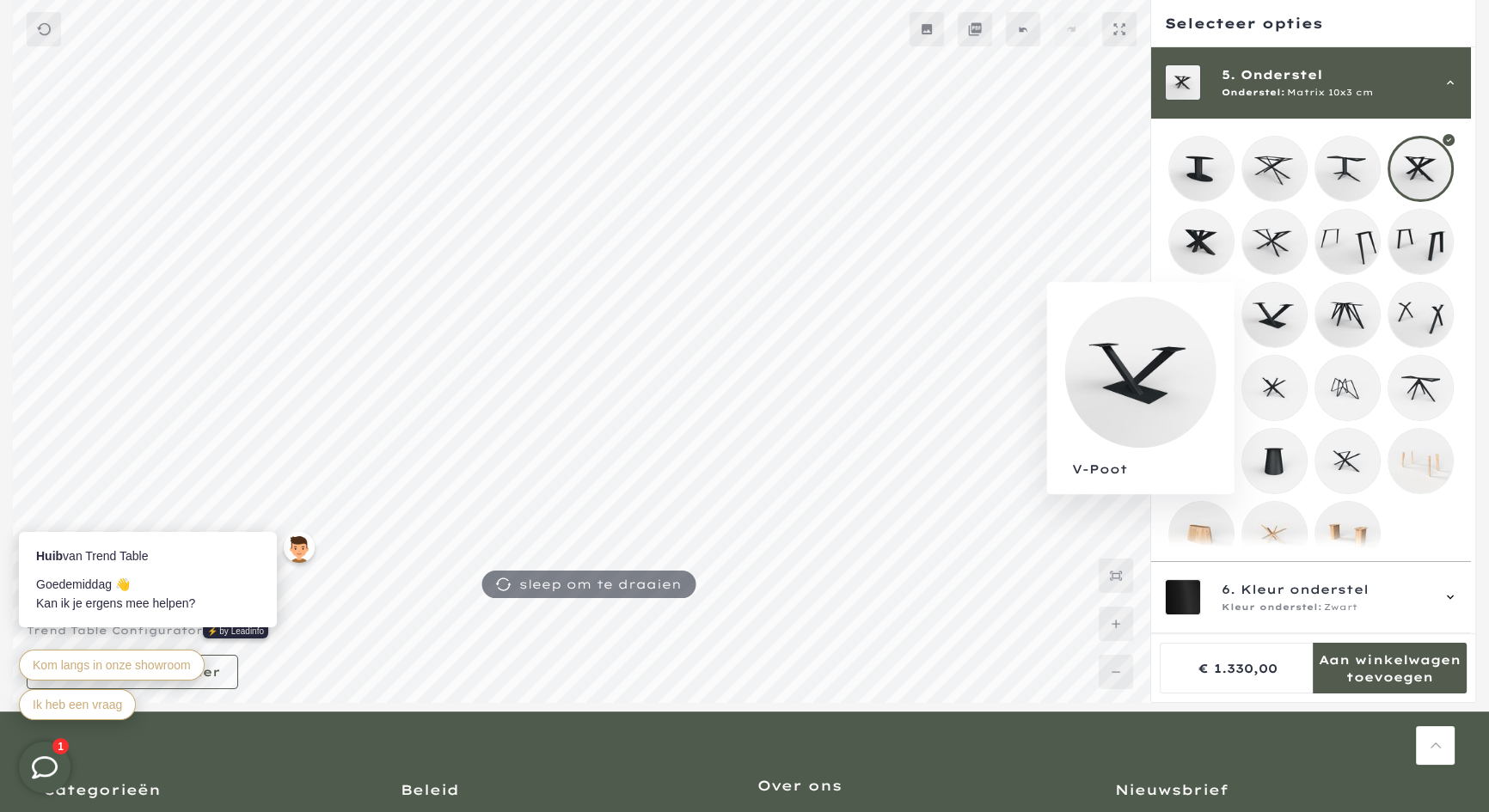
click at [1284, 317] on mmq-loader at bounding box center [1274, 315] width 64 height 64
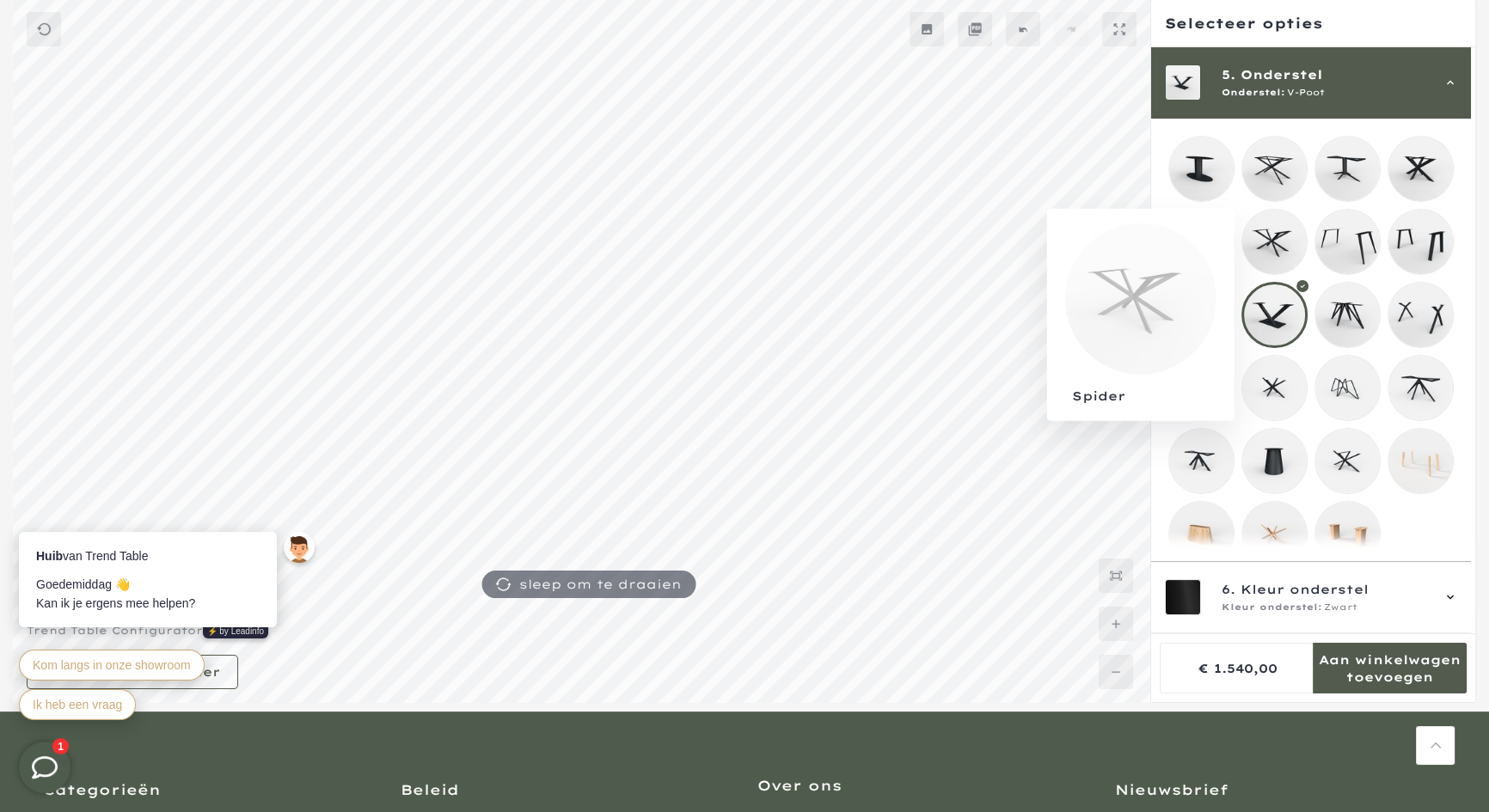
click at [1282, 229] on mmq-loader at bounding box center [1274, 242] width 64 height 64
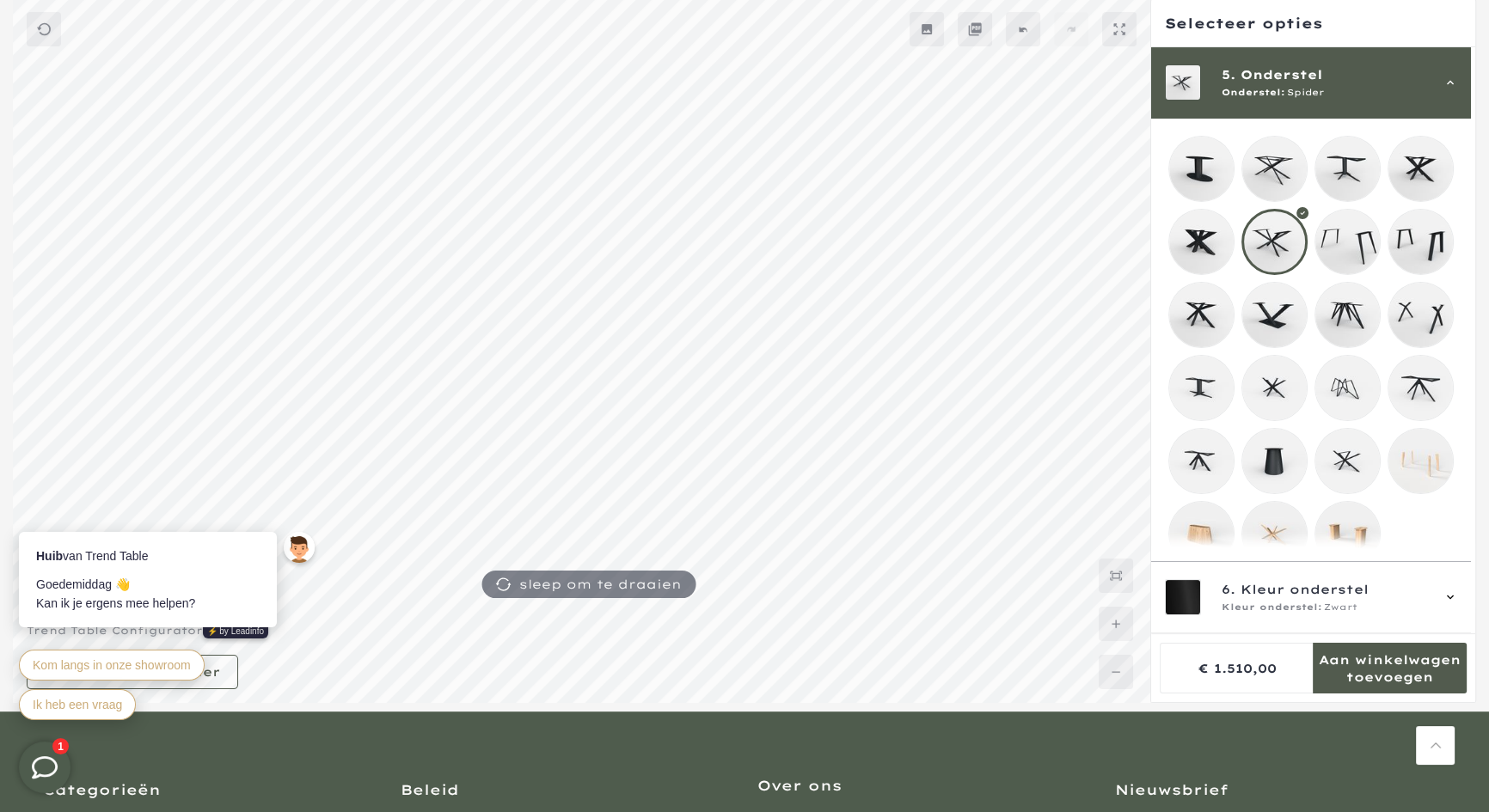
click at [1290, 152] on mmq-loader at bounding box center [1274, 169] width 64 height 64
click at [1275, 240] on mmq-loader at bounding box center [1274, 242] width 64 height 64
click at [1282, 463] on mmq-loader at bounding box center [1274, 461] width 64 height 64
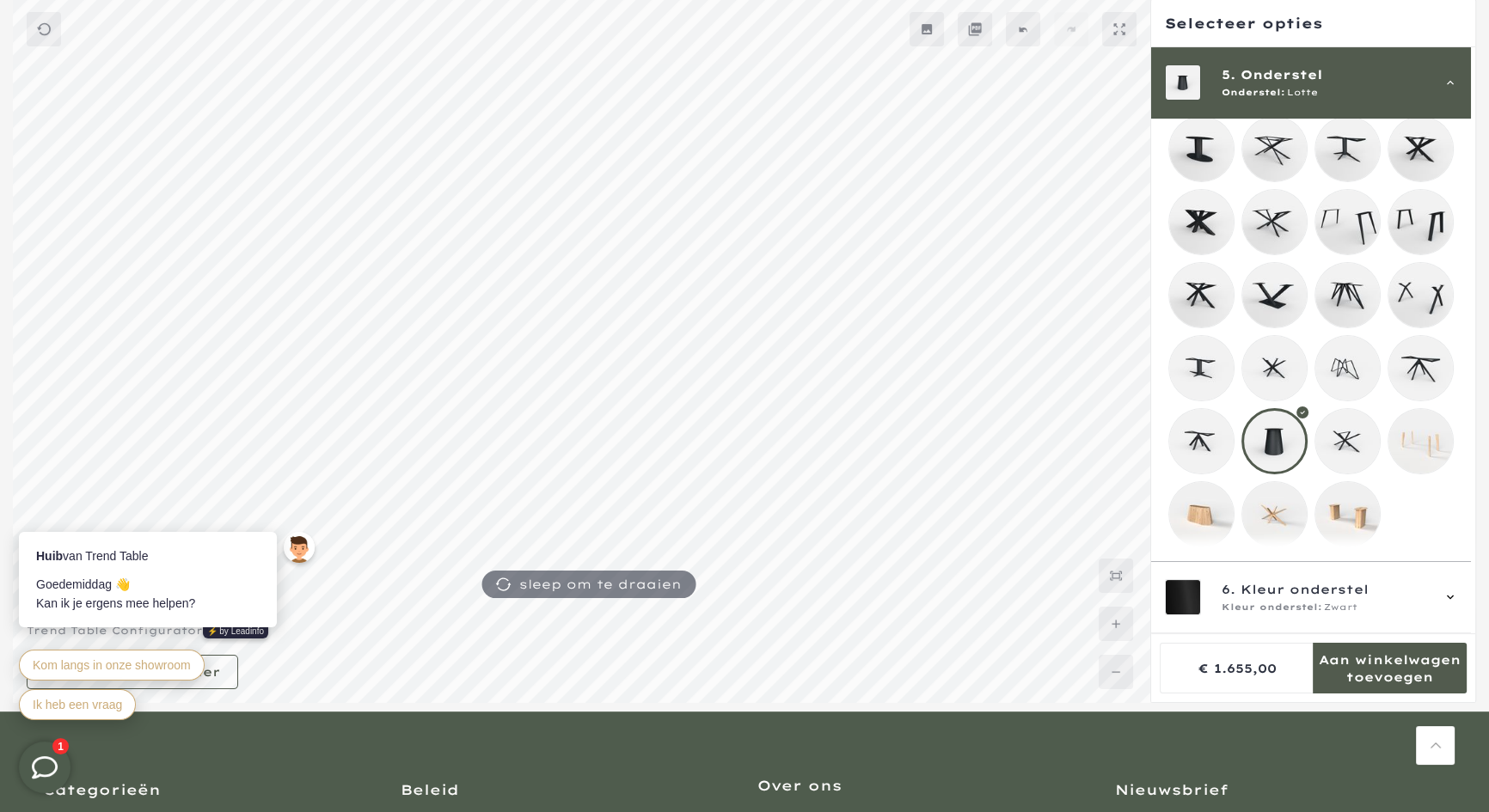
scroll to position [331, 0]
click at [1200, 502] on mmq-loader at bounding box center [1202, 514] width 64 height 64
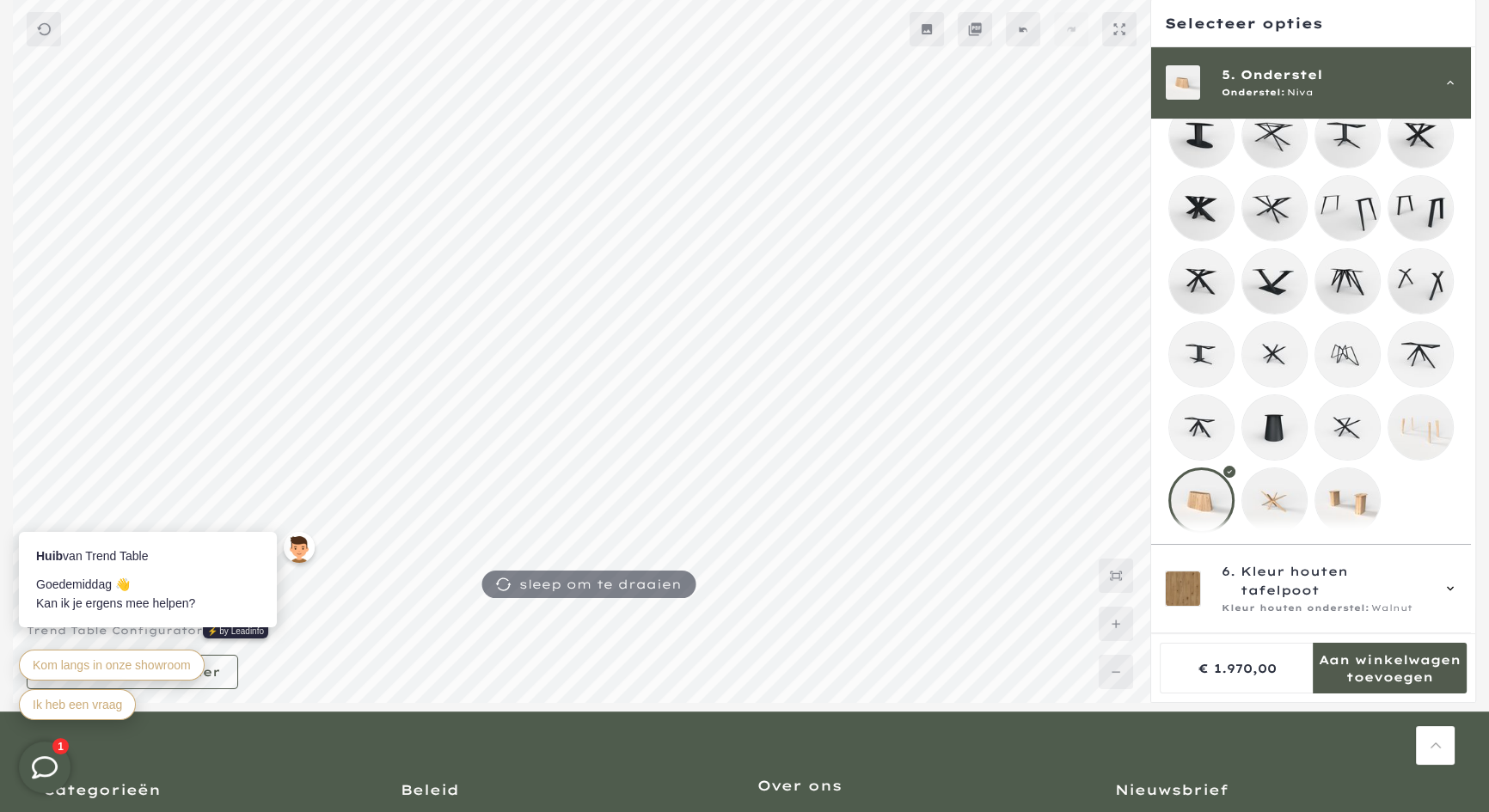
click at [1307, 76] on span "Onderstel" at bounding box center [1282, 74] width 83 height 19
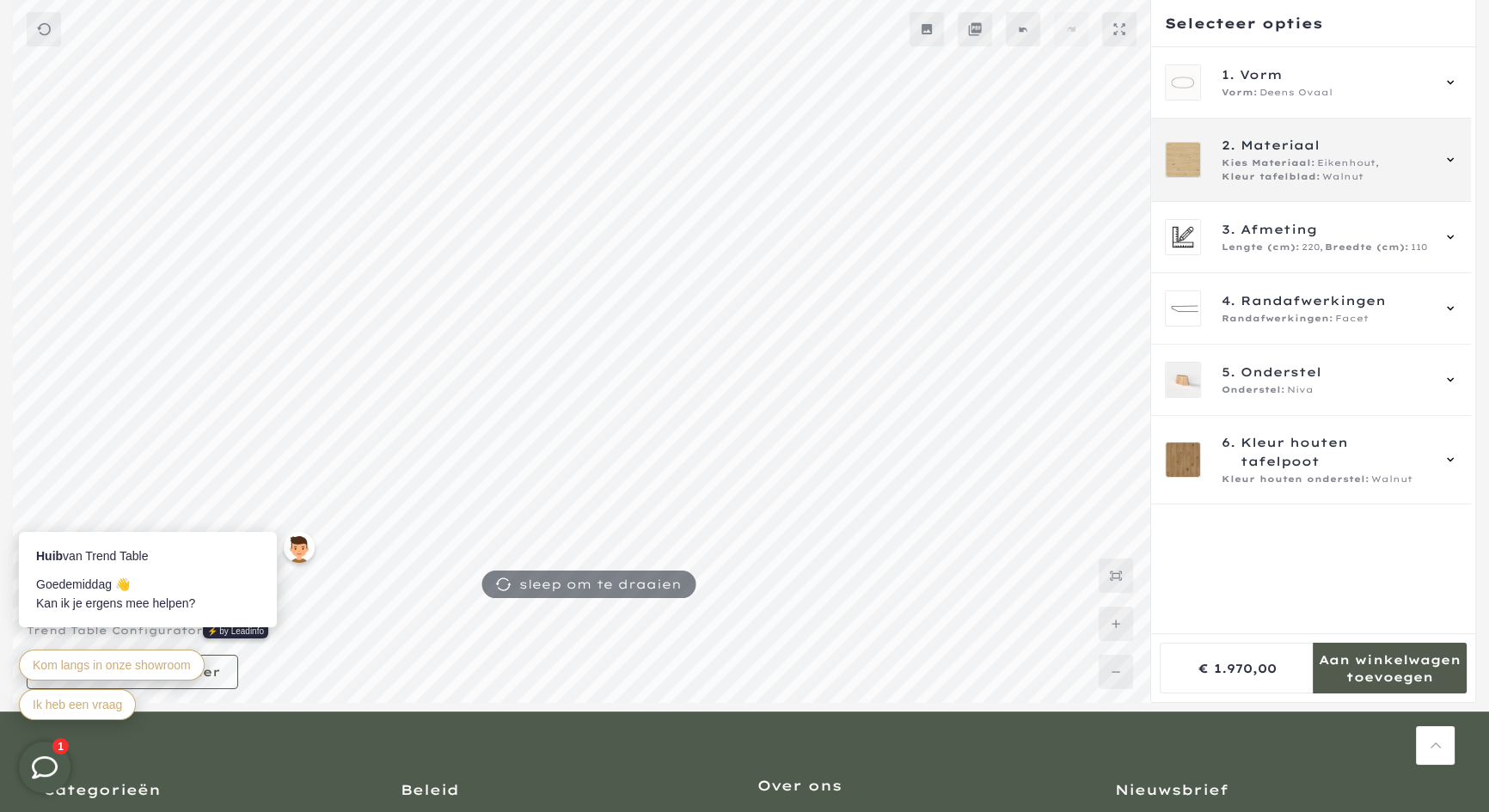
click at [1348, 154] on span "2. Materiaal" at bounding box center [1325, 145] width 208 height 19
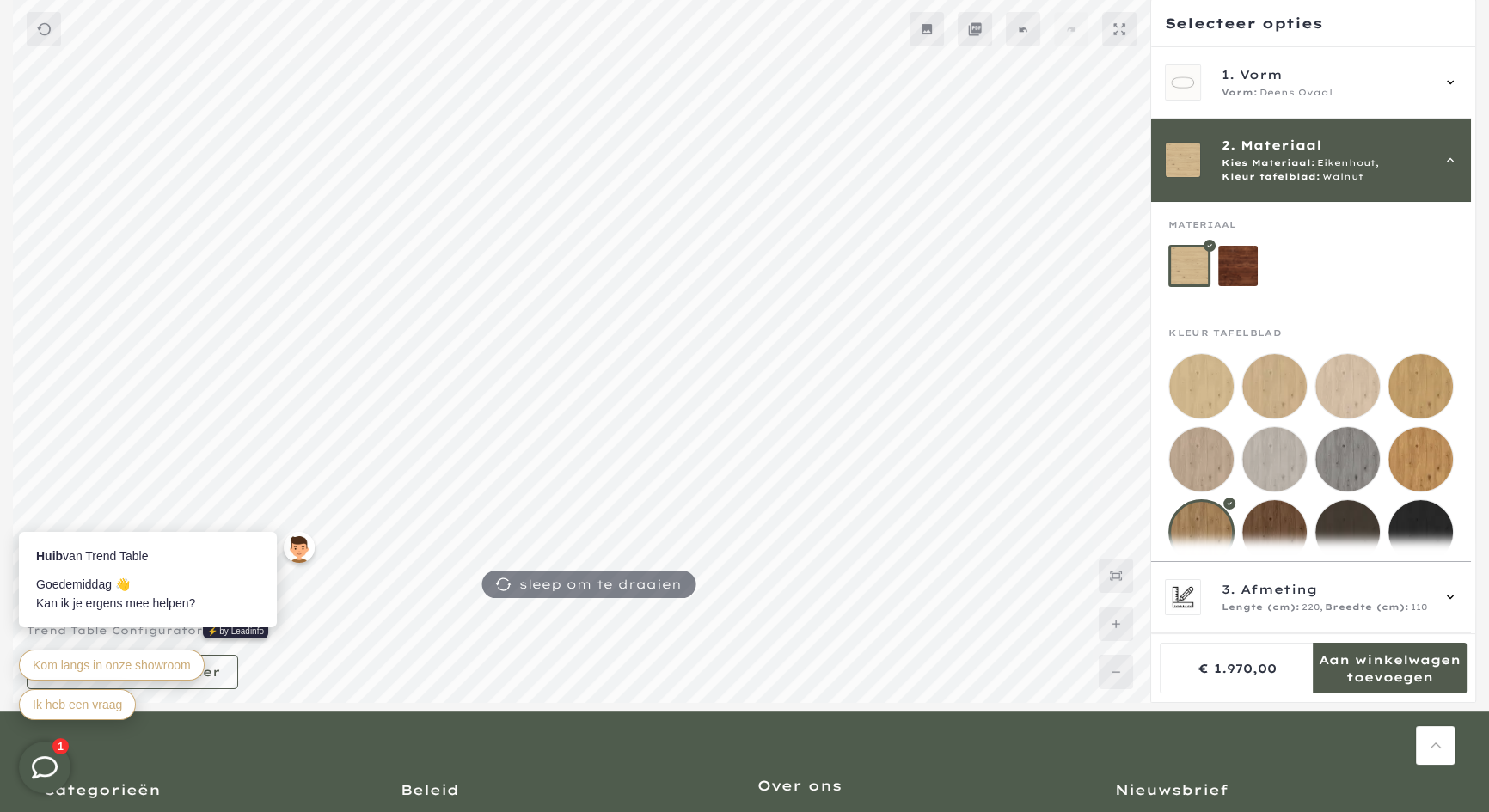
click at [1342, 138] on div "2. Materiaal Kies Materiaal: Eikenhout, Kleur tafelblad: Walnut" at bounding box center [1310, 160] width 319 height 83
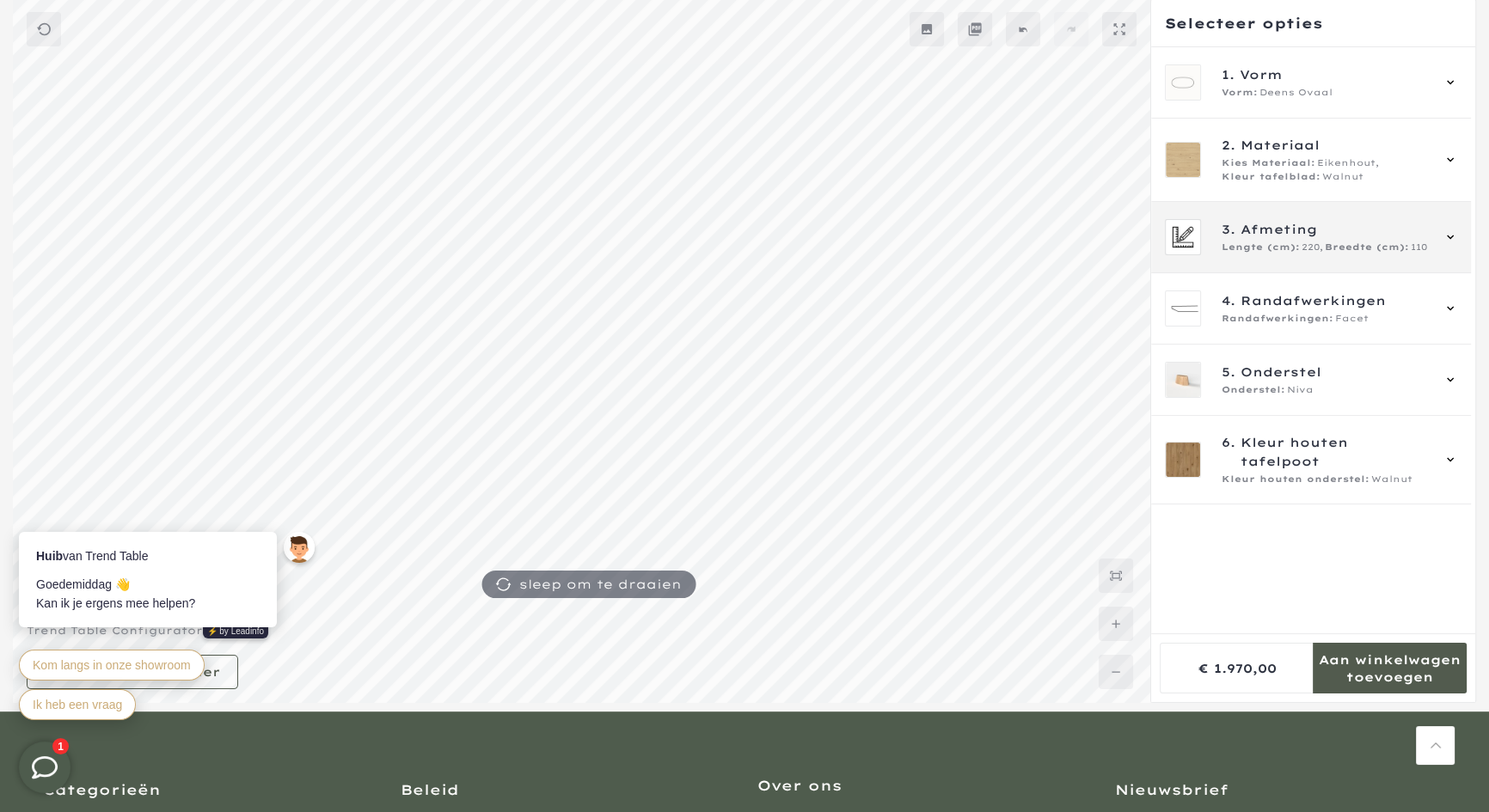
click at [1340, 220] on span "3. Afmeting" at bounding box center [1325, 230] width 208 height 19
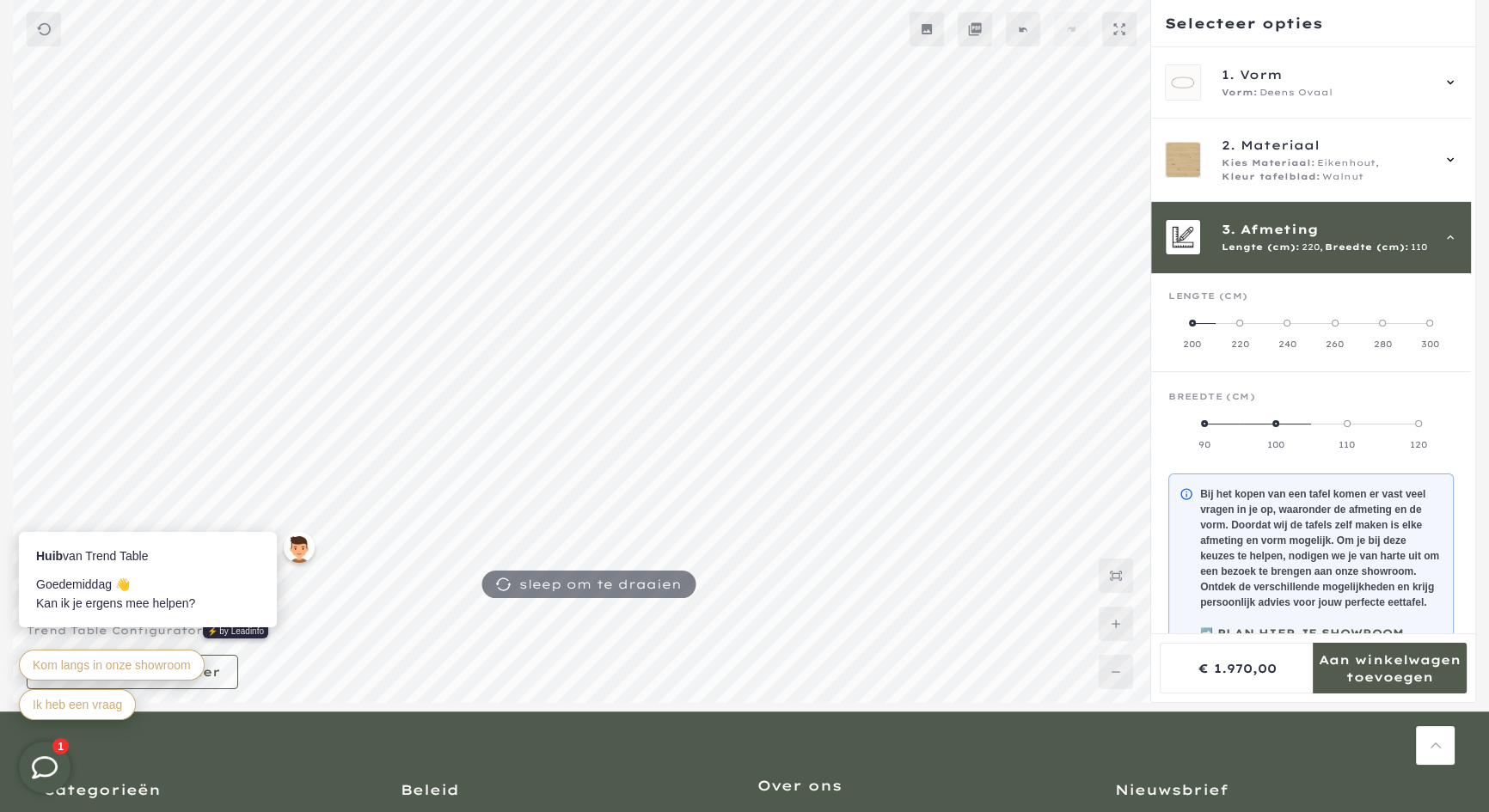
scroll to position [154, 0]
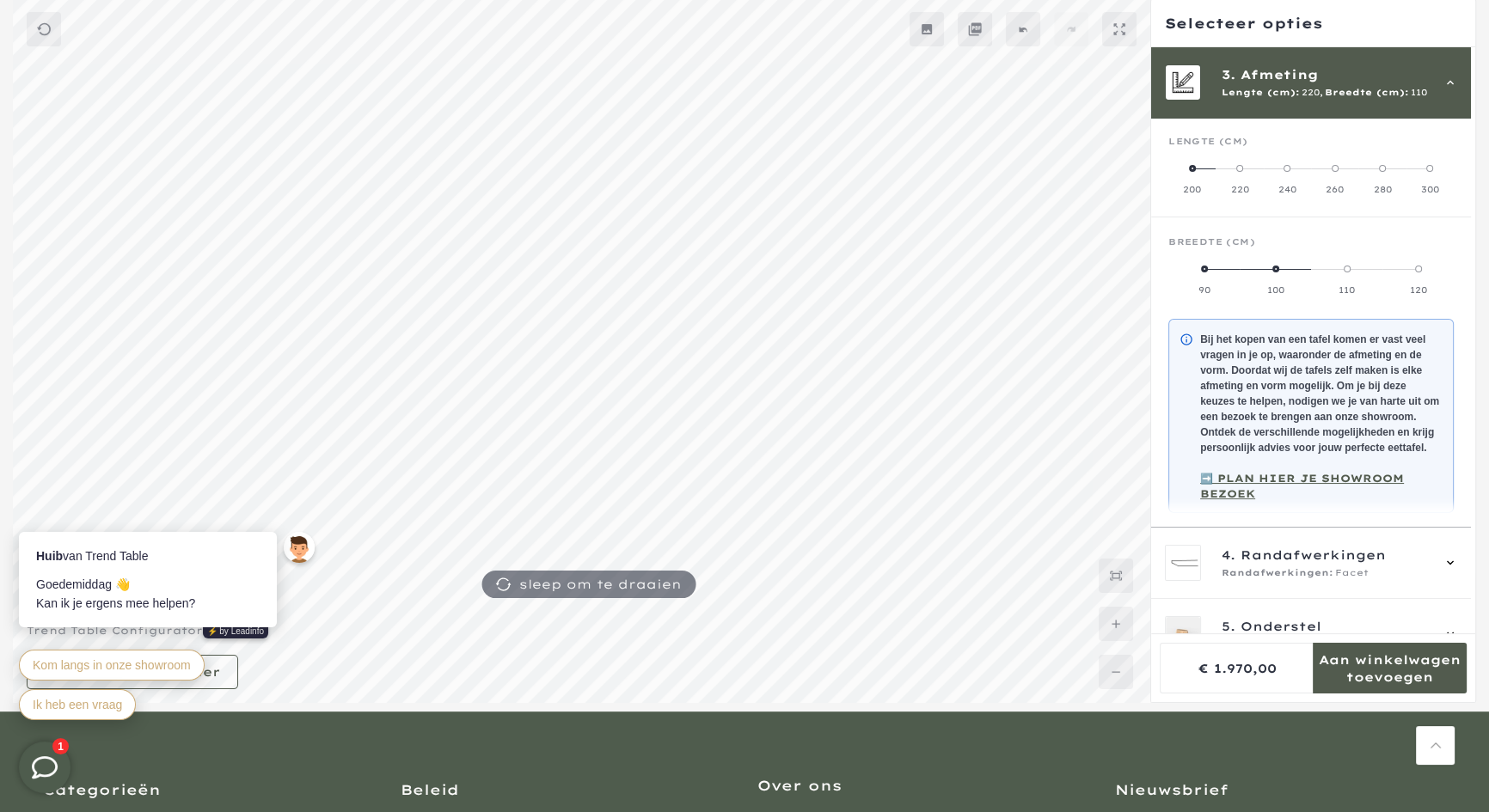
click at [1382, 168] on span at bounding box center [1382, 168] width 7 height 7
click at [1373, 89] on span "Breedte (cm):" at bounding box center [1366, 92] width 84 height 14
